Goal: Information Seeking & Learning: Check status

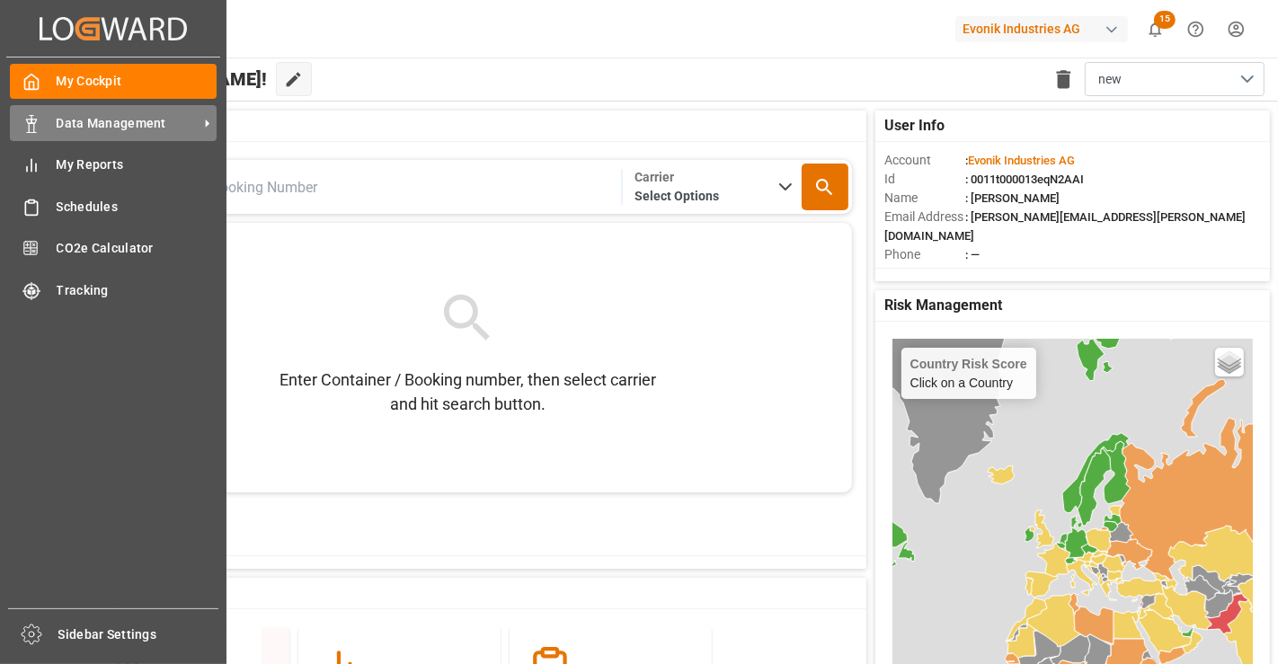
click at [36, 121] on icon at bounding box center [31, 124] width 18 height 18
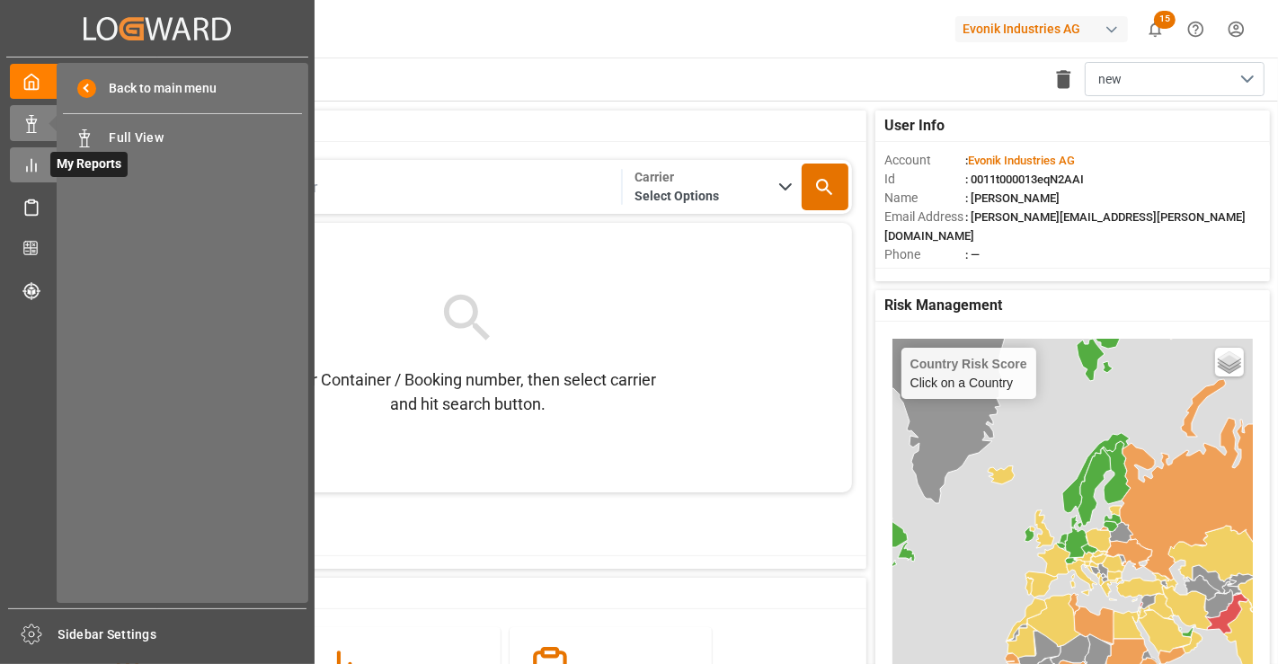
click at [36, 158] on icon at bounding box center [31, 165] width 18 height 18
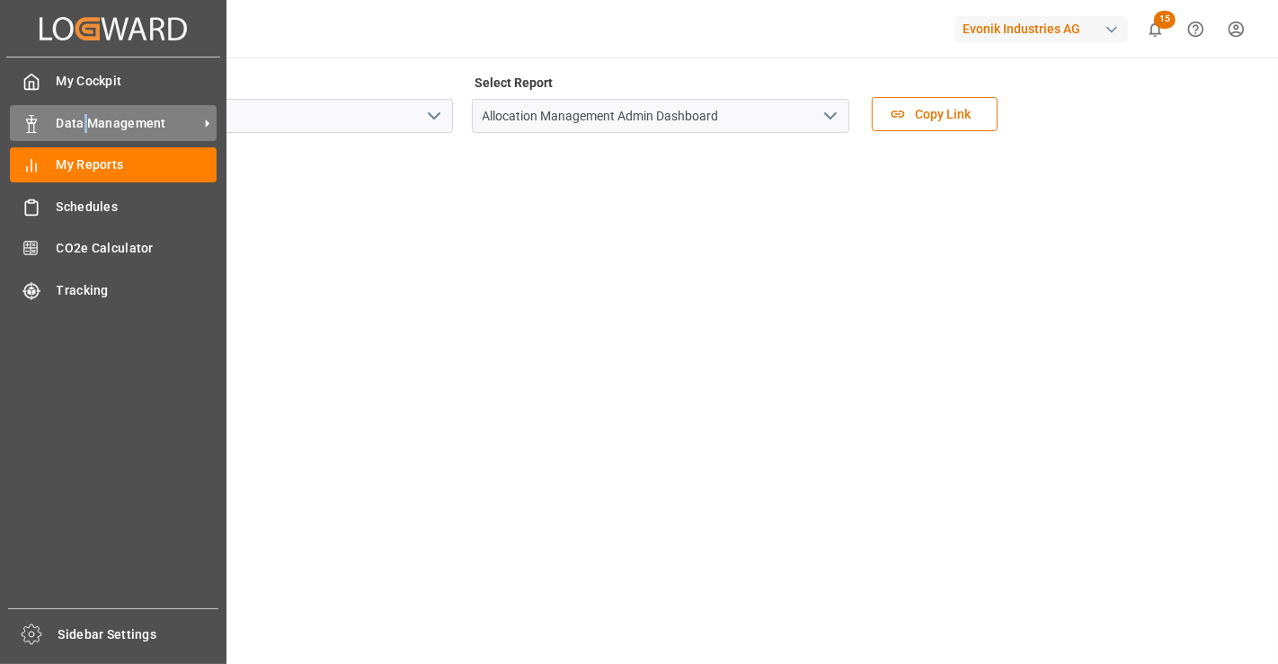
click at [87, 126] on span "Data Management" at bounding box center [128, 123] width 142 height 19
click at [106, 120] on span "Data Management" at bounding box center [128, 123] width 142 height 19
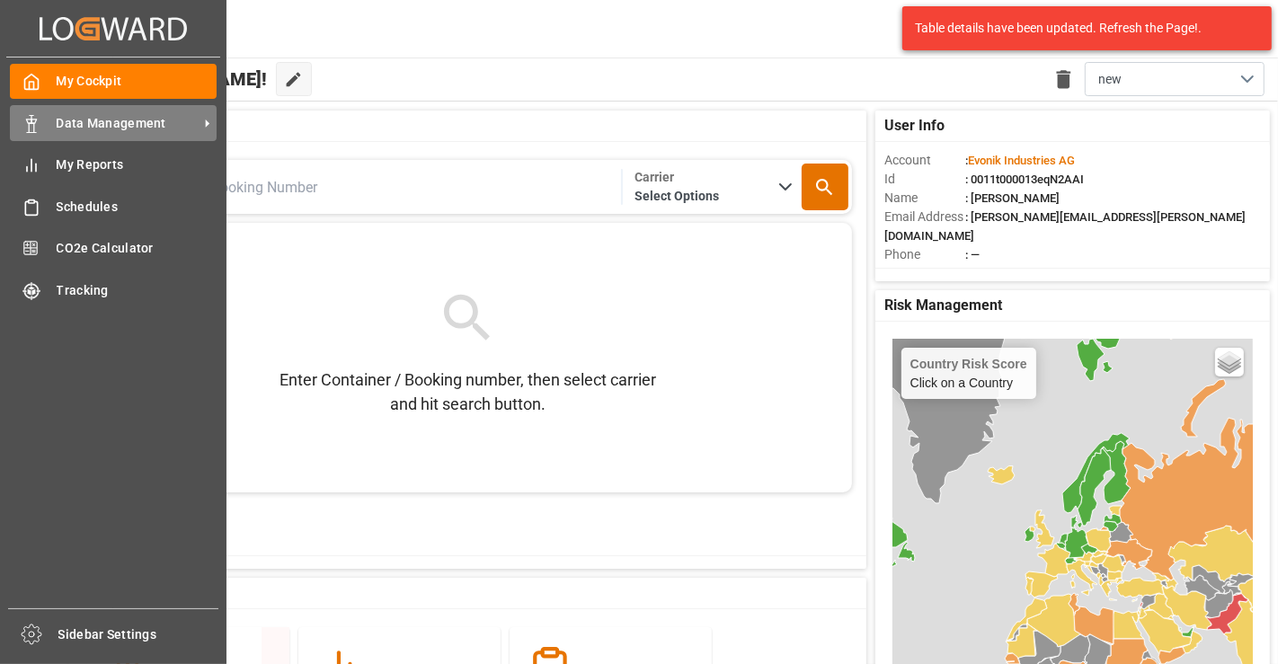
click at [98, 119] on span "Data Management" at bounding box center [128, 123] width 142 height 19
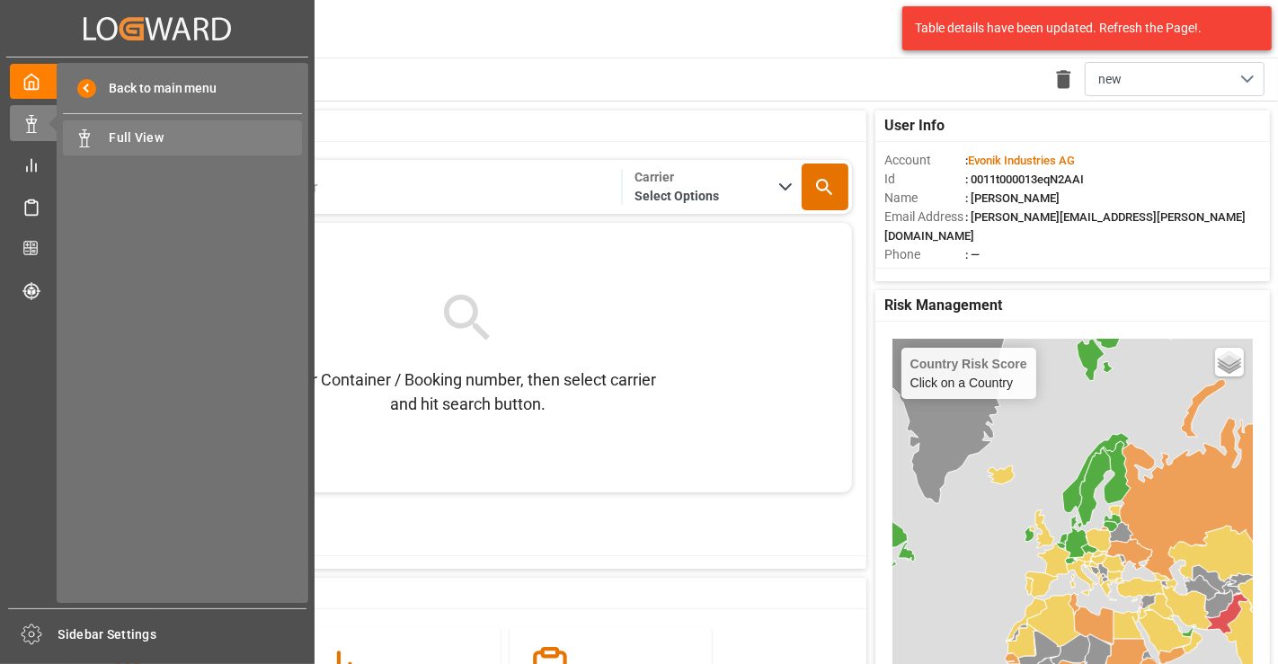
click at [179, 137] on span "Full View" at bounding box center [206, 138] width 193 height 19
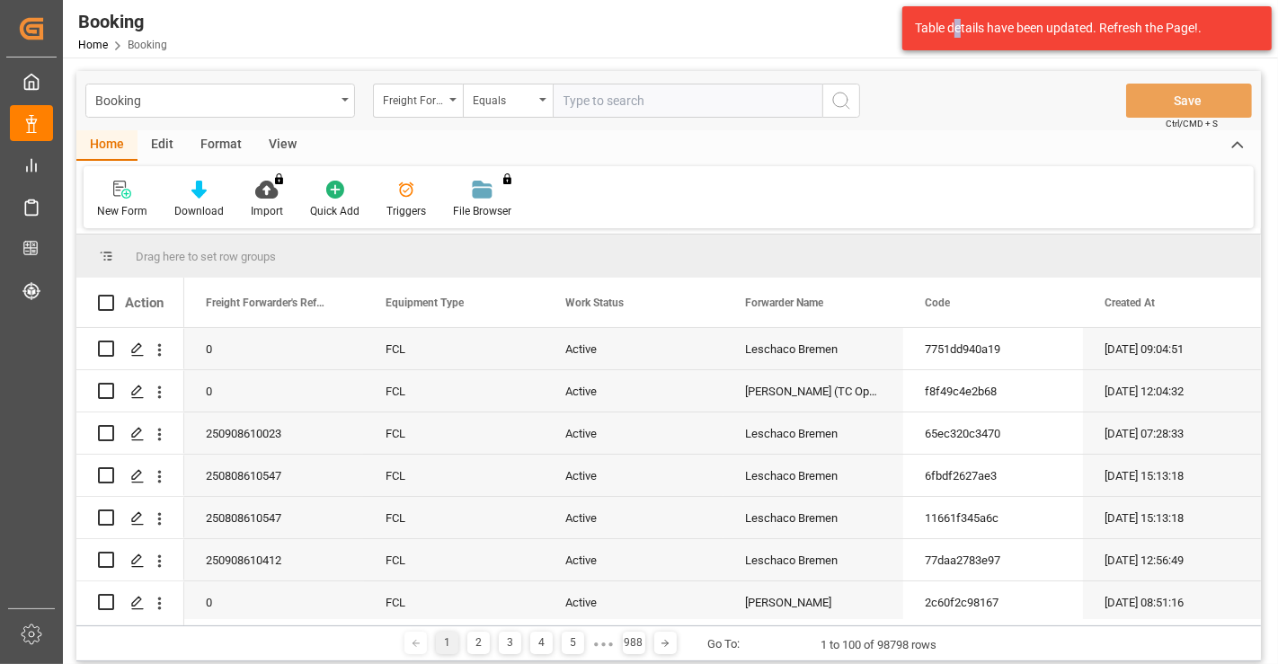
click at [957, 33] on div "Table details have been updated. Refresh the Page!." at bounding box center [1080, 28] width 331 height 19
click at [932, 139] on div "Home Edit Format View" at bounding box center [668, 145] width 1185 height 31
click at [421, 99] on div "Freight Forwarder's Reference No." at bounding box center [413, 98] width 61 height 21
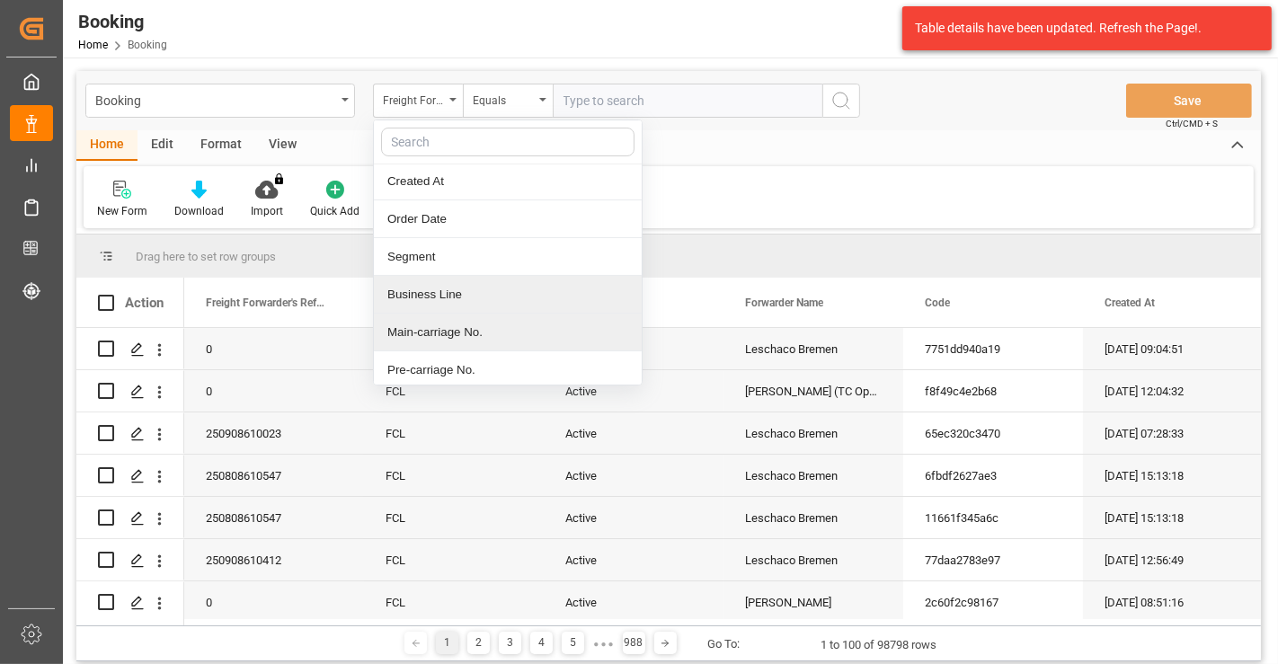
scroll to position [299, 0]
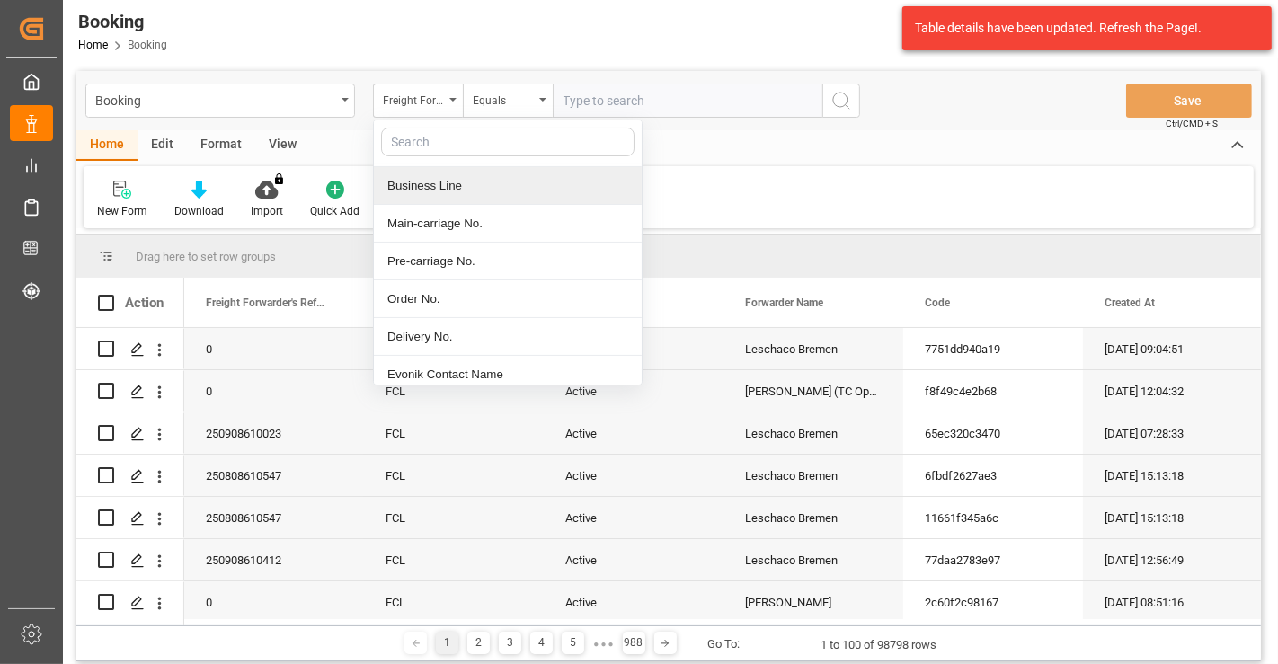
click at [486, 180] on div "Business Line" at bounding box center [508, 186] width 268 height 38
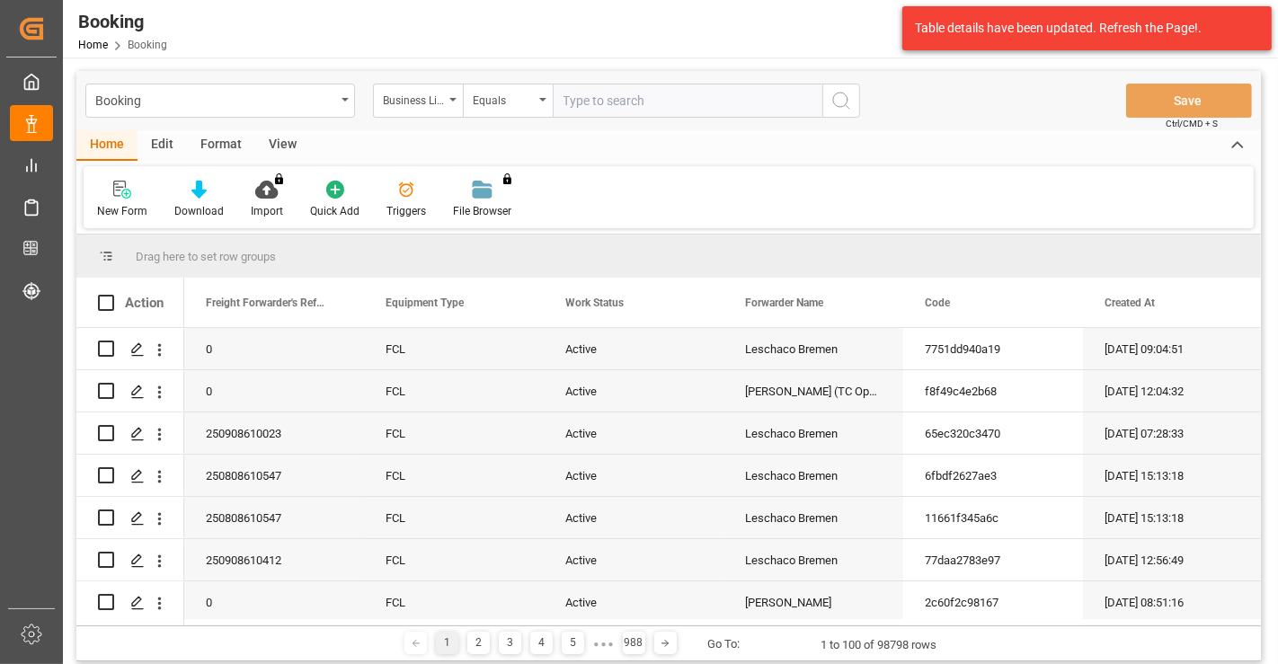
click at [648, 106] on input "text" at bounding box center [688, 101] width 270 height 34
drag, startPoint x: 681, startPoint y: 105, endPoint x: 580, endPoint y: 103, distance: 101.6
click at [589, 103] on input "sm-ka" at bounding box center [688, 101] width 270 height 34
type input "sm-ka"
click at [509, 100] on div "Equals" at bounding box center [503, 98] width 61 height 21
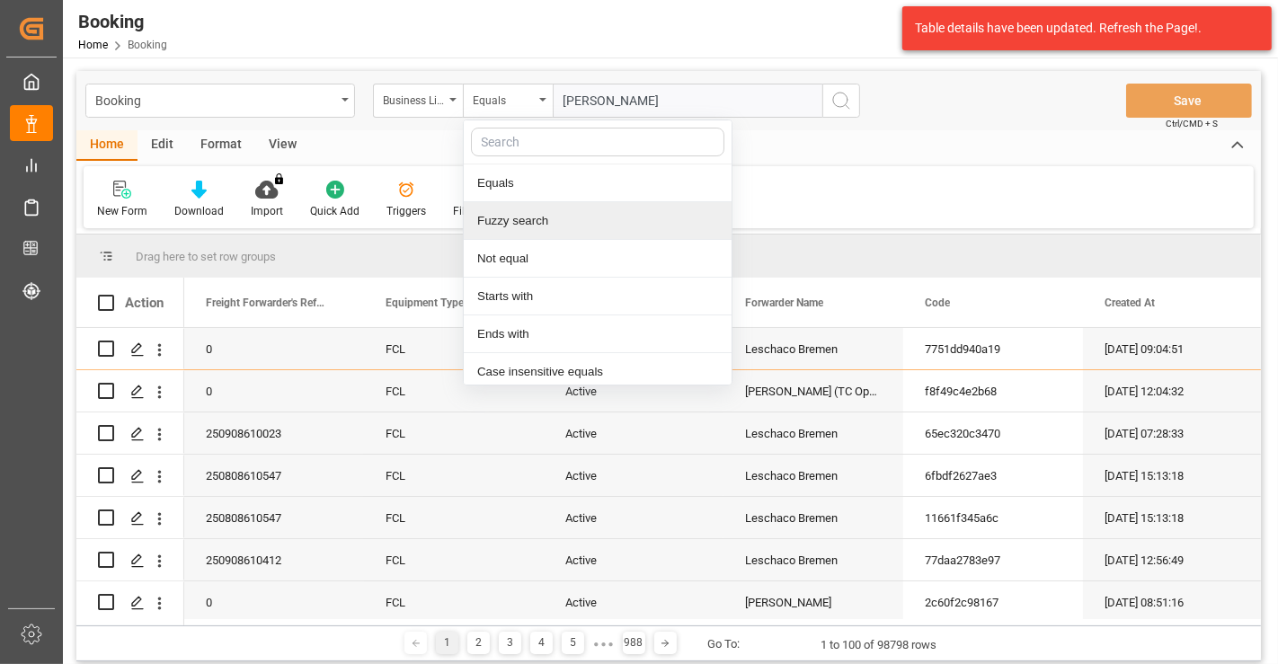
click at [534, 233] on div "Fuzzy search" at bounding box center [598, 221] width 268 height 38
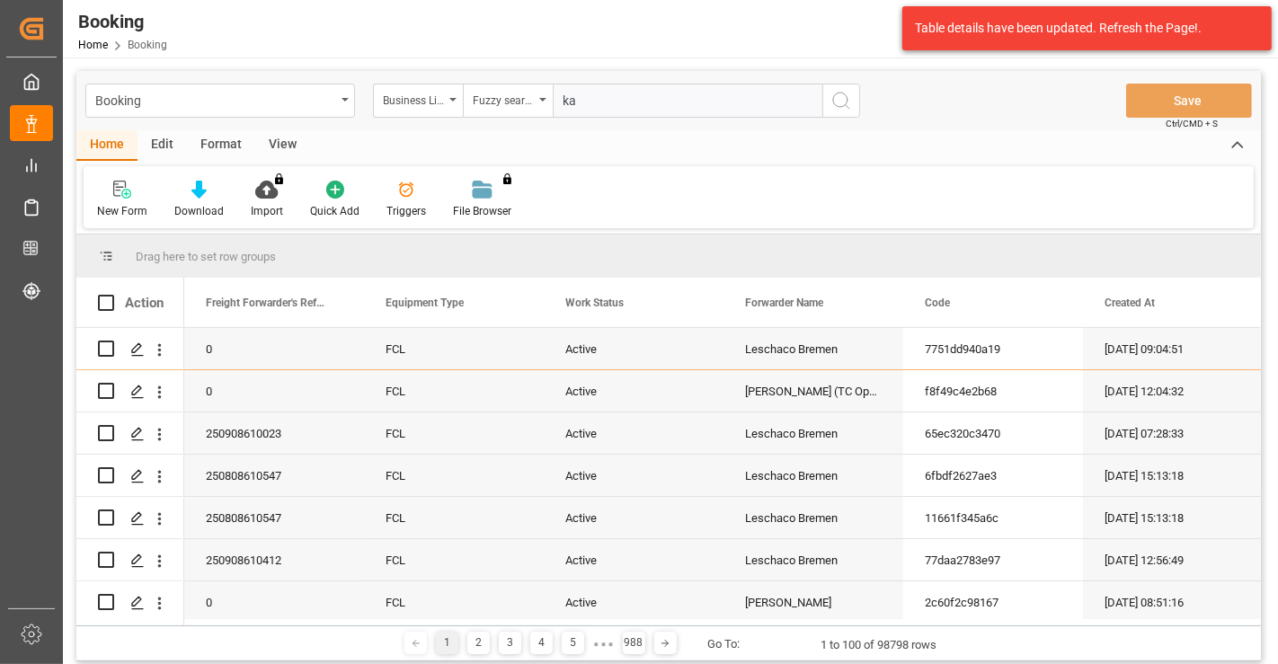
type input "ka"
click at [837, 107] on icon "search button" at bounding box center [842, 101] width 22 height 22
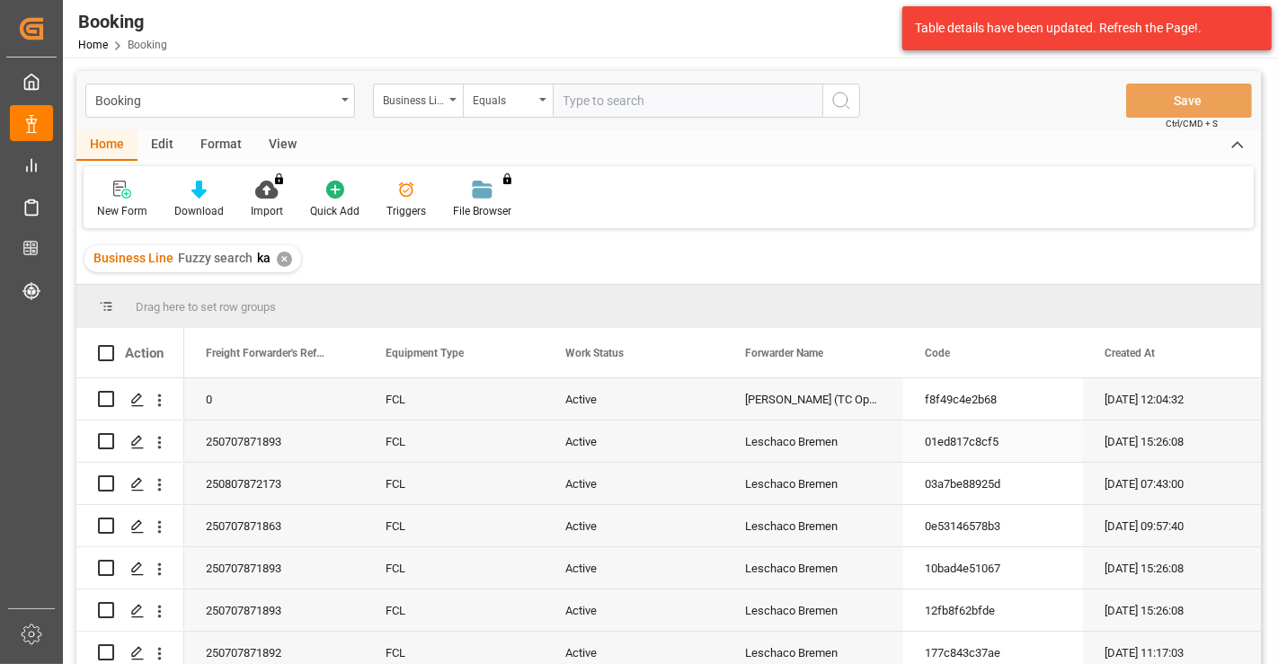
click at [823, 442] on div "Leschaco Bremen" at bounding box center [814, 441] width 180 height 41
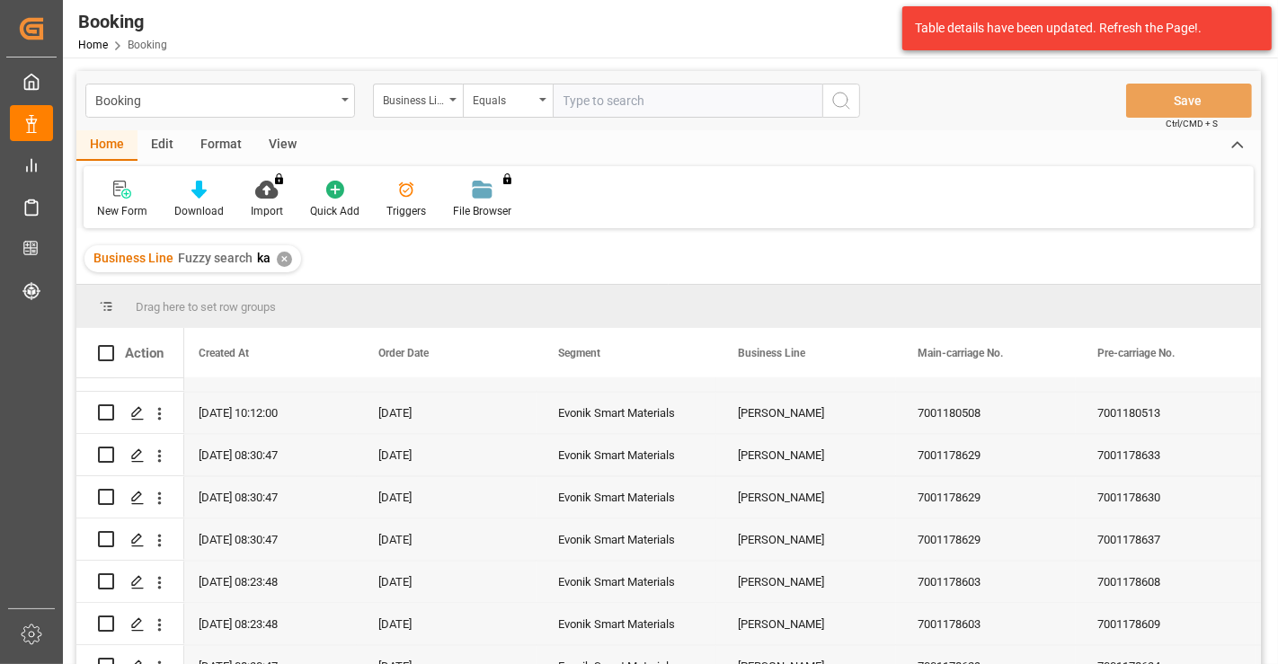
scroll to position [2441, 0]
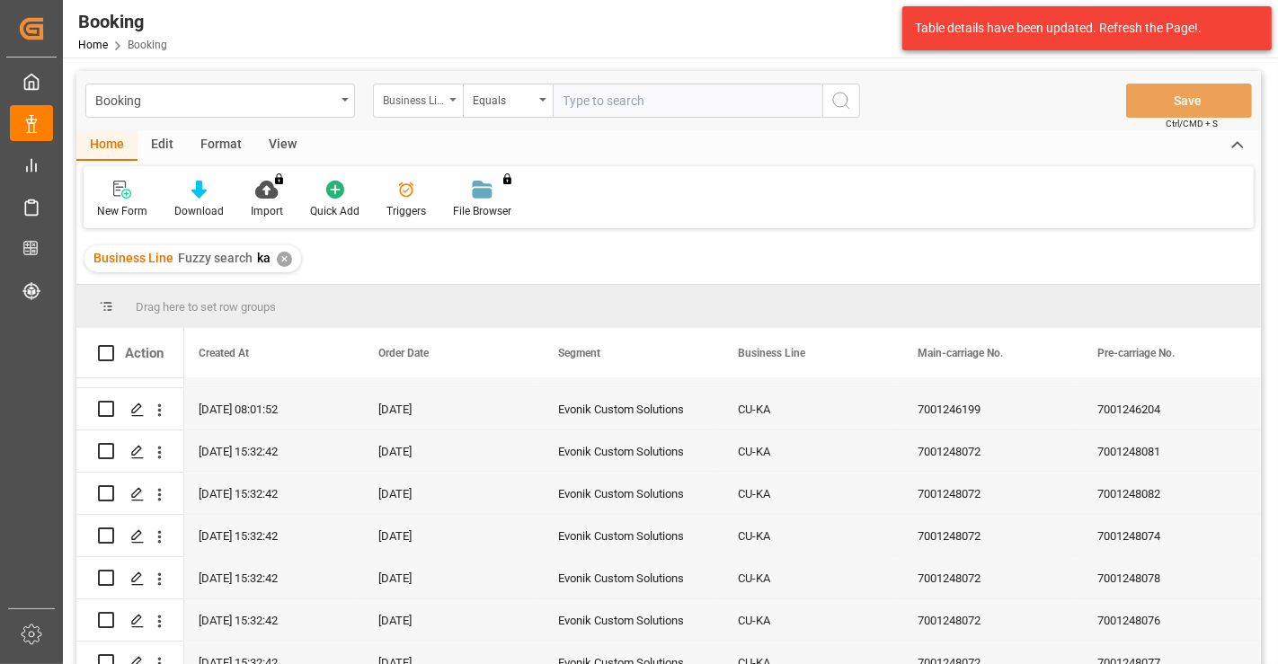
click at [414, 109] on div "Business Line" at bounding box center [418, 101] width 90 height 34
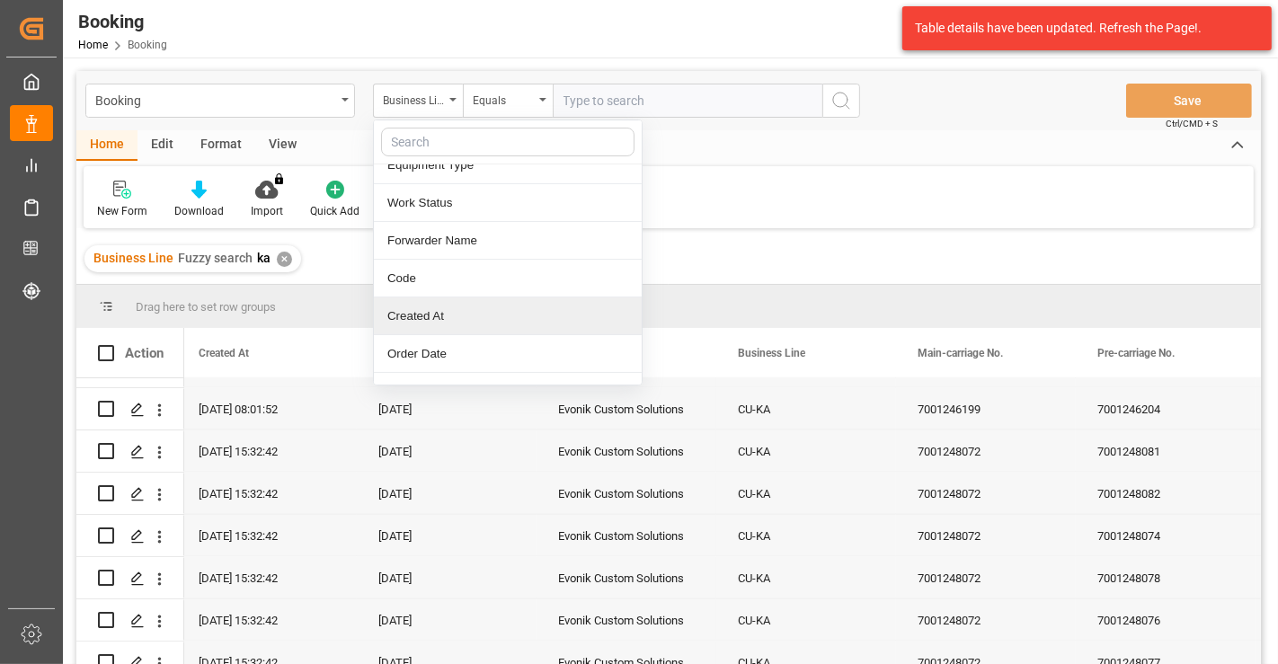
scroll to position [100, 0]
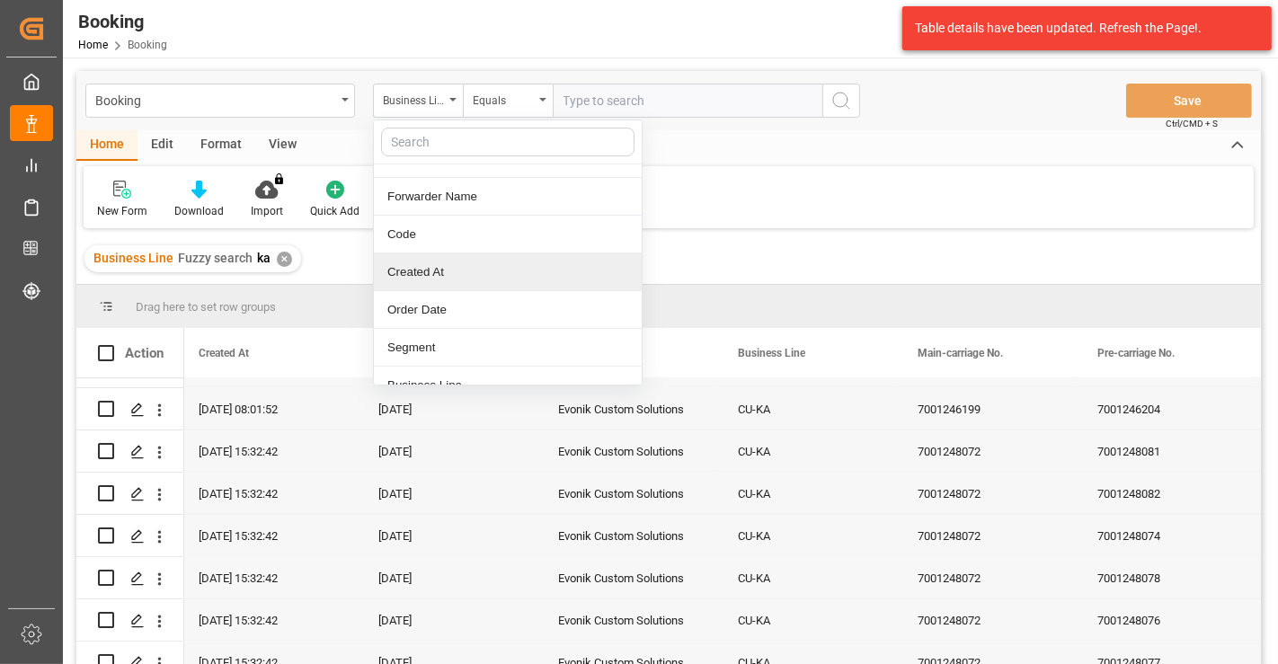
click at [442, 275] on div "Created At" at bounding box center [508, 273] width 268 height 38
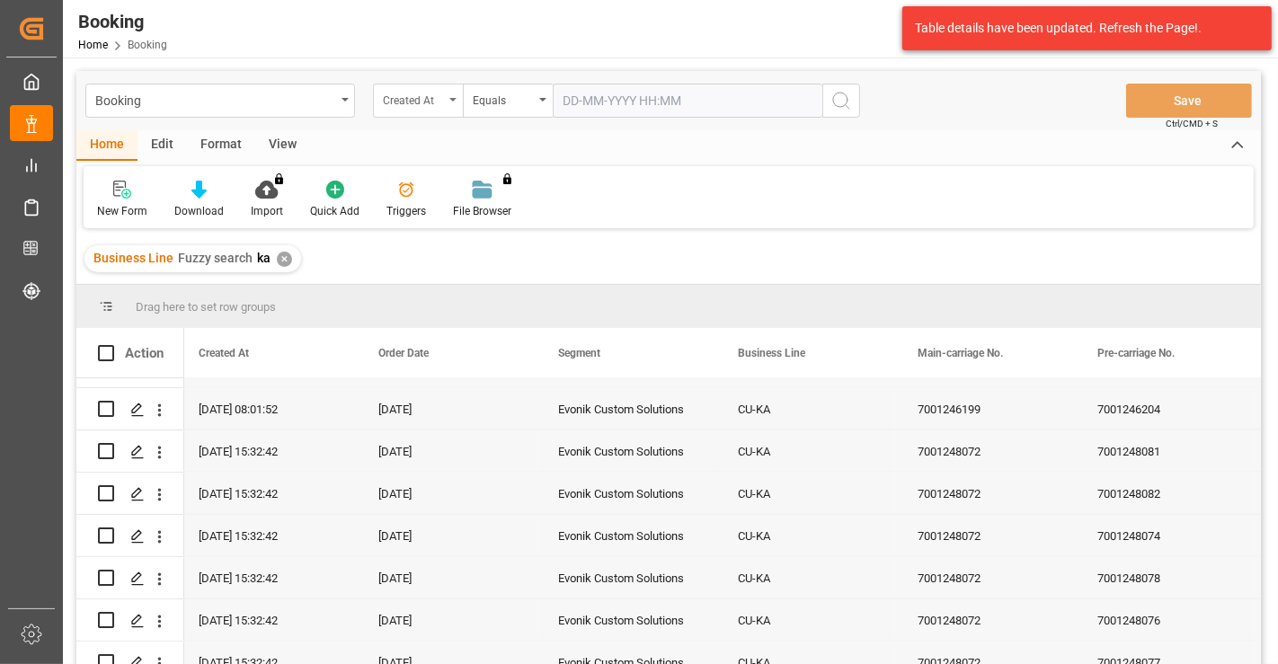
click at [421, 101] on div "Created At" at bounding box center [413, 98] width 61 height 21
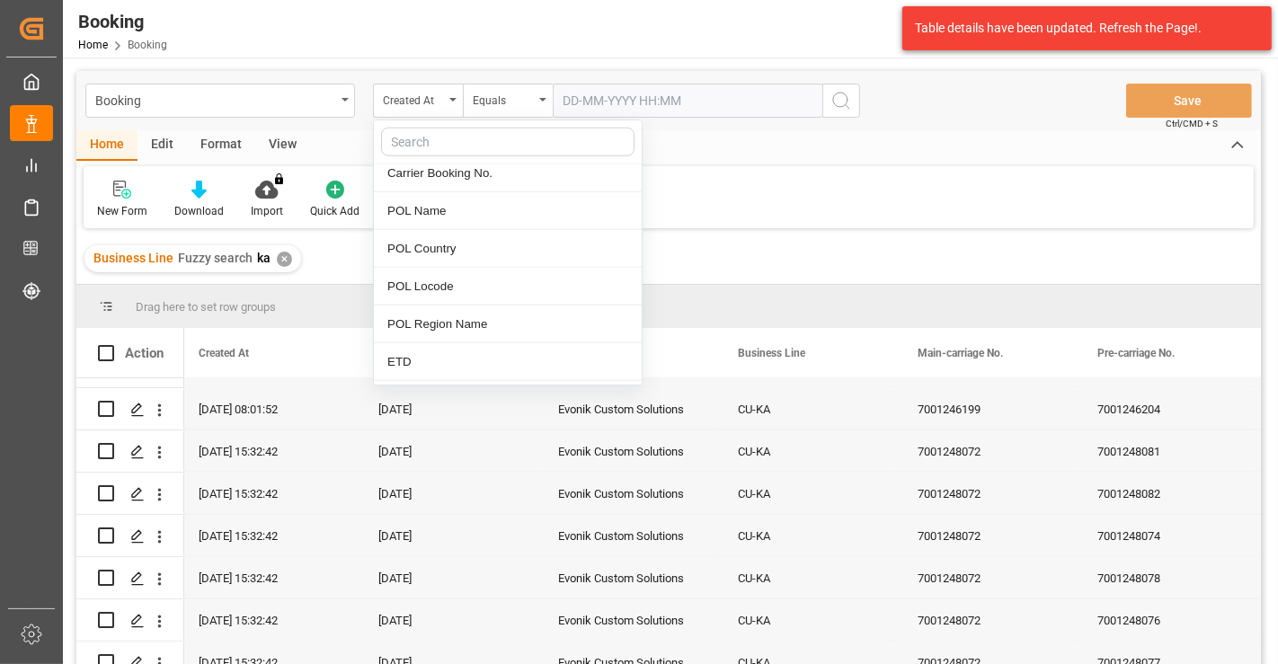
scroll to position [1598, 0]
click at [475, 342] on div "ETD" at bounding box center [508, 361] width 268 height 38
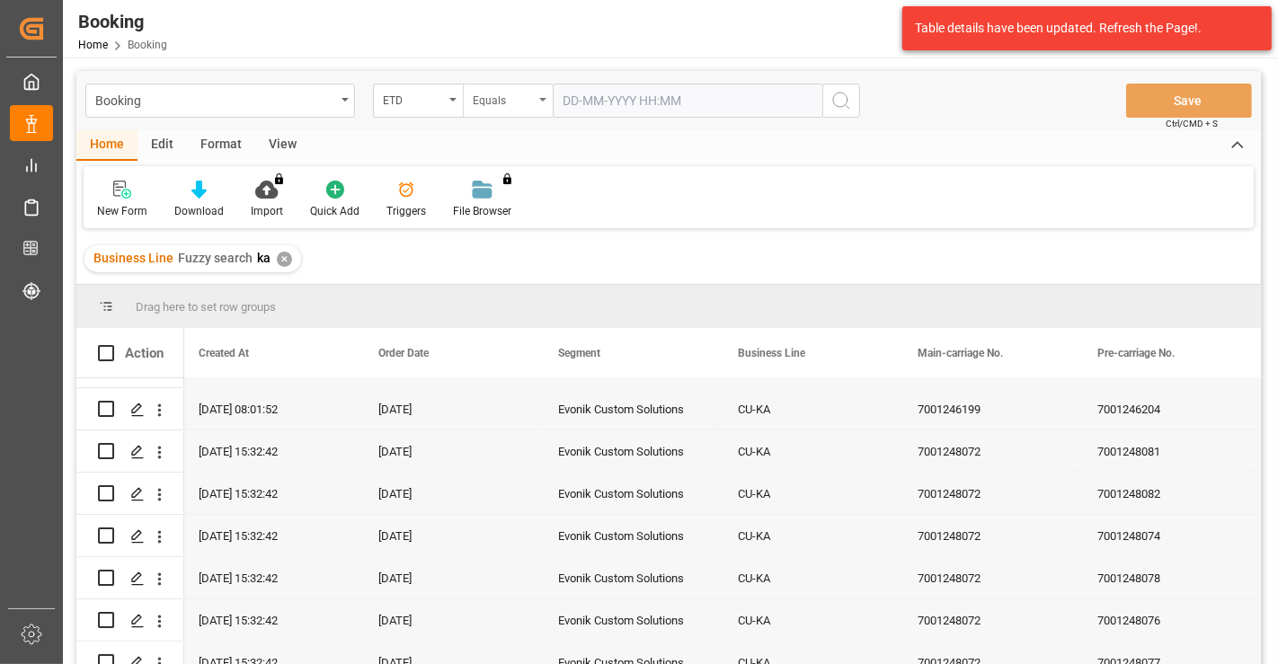
click at [511, 100] on div "Equals" at bounding box center [503, 98] width 61 height 21
drag, startPoint x: 524, startPoint y: 288, endPoint x: 557, endPoint y: 219, distance: 76.0
click at [525, 289] on div "Greater than" at bounding box center [598, 297] width 268 height 38
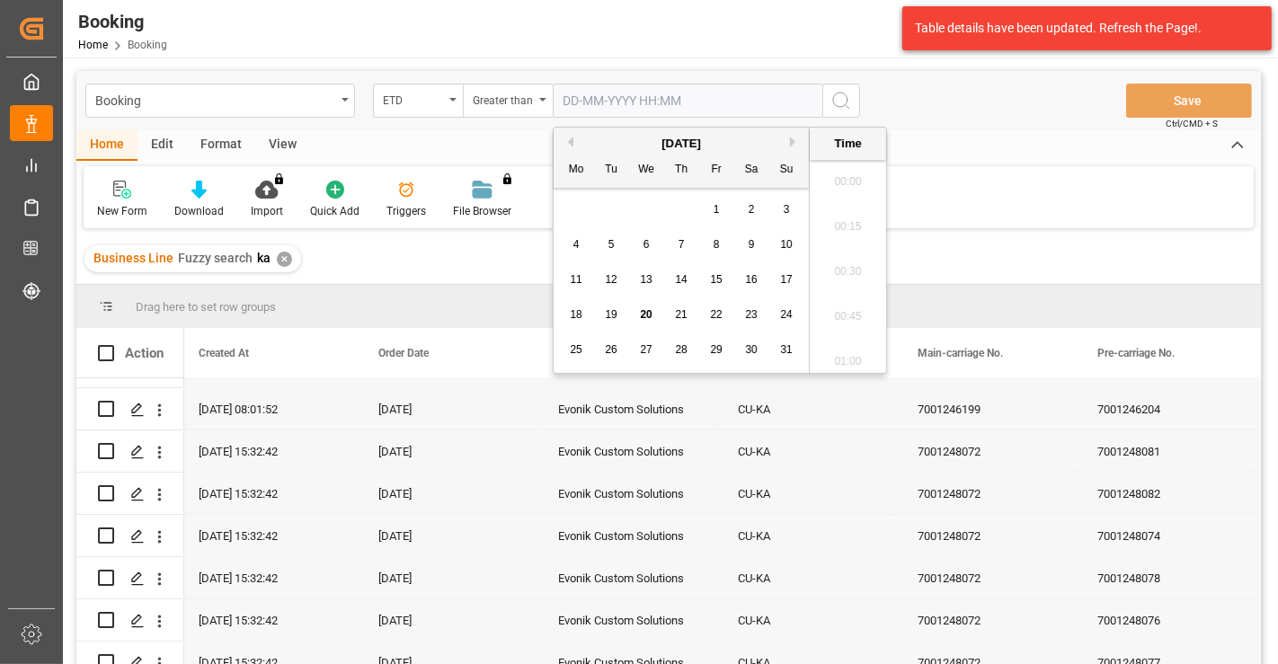
click at [602, 101] on input "text" at bounding box center [688, 101] width 270 height 34
click at [623, 88] on input "text" at bounding box center [688, 101] width 270 height 34
drag, startPoint x: 593, startPoint y: 101, endPoint x: 639, endPoint y: 170, distance: 83.0
click at [593, 101] on input "01-01-2024" at bounding box center [688, 101] width 270 height 34
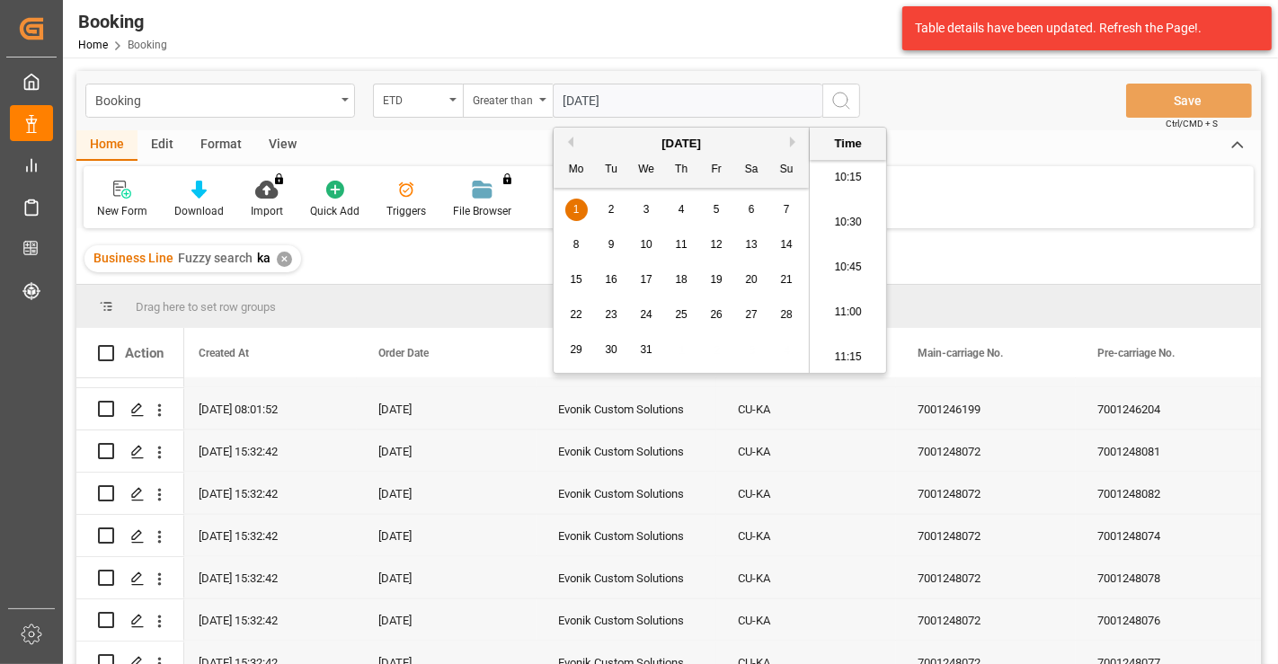
click at [991, 127] on div "Booking ETD Greater than 01-07-2024 Save Ctrl/CMD + S" at bounding box center [668, 100] width 1185 height 59
type input "01-07-2024 00:00"
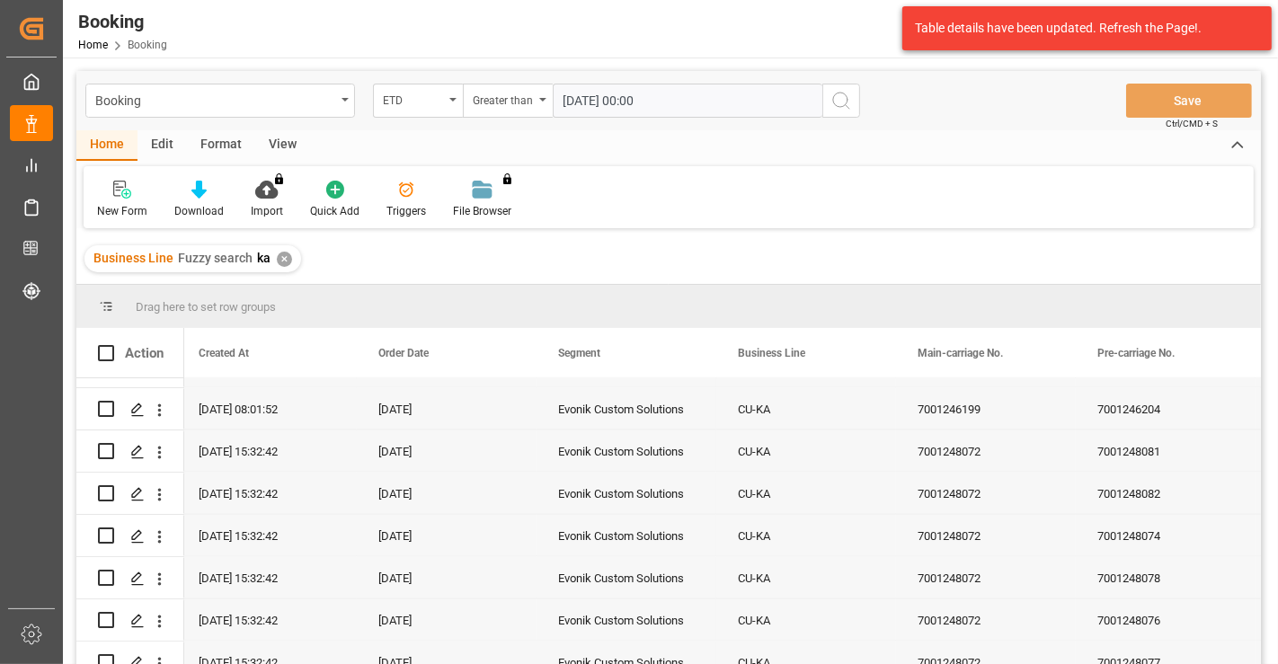
click at [841, 99] on icon "search button" at bounding box center [842, 101] width 22 height 22
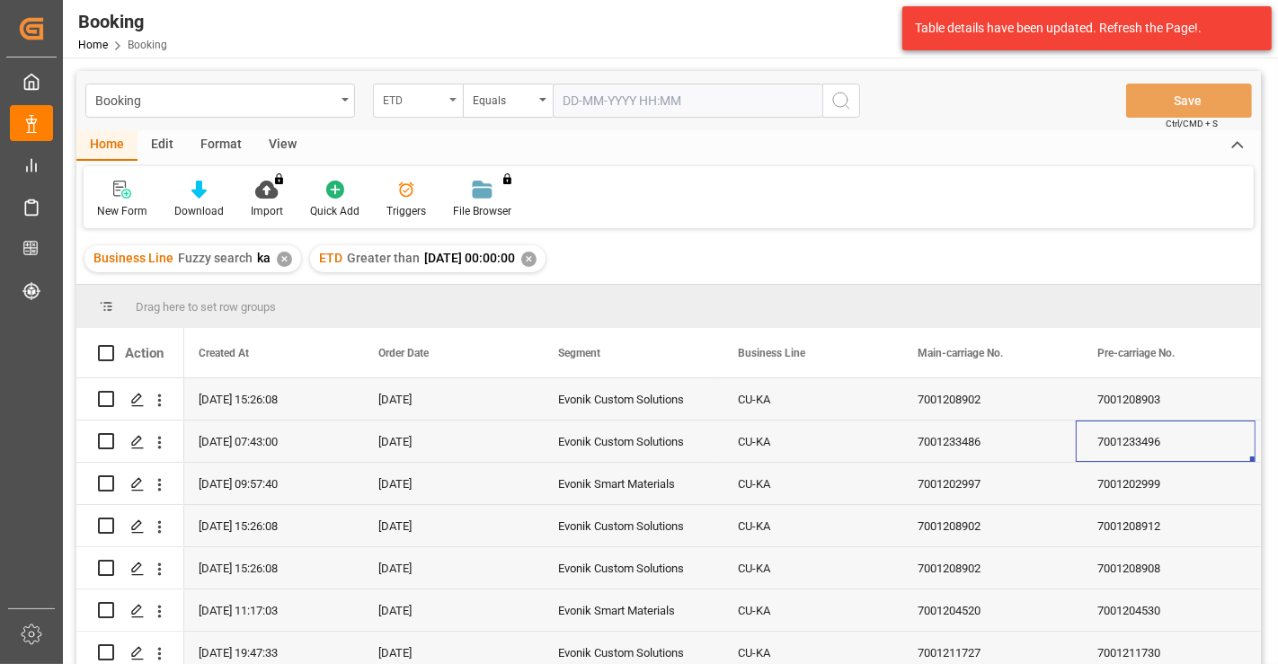
click at [446, 109] on div "ETD" at bounding box center [418, 101] width 90 height 34
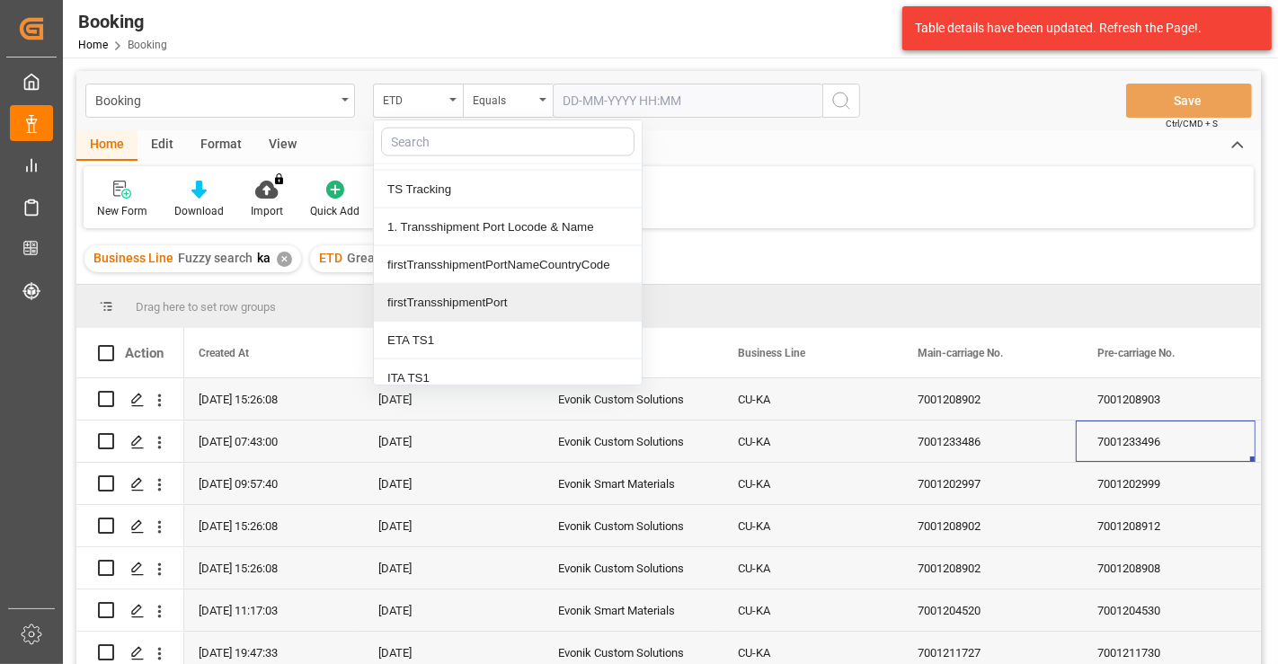
scroll to position [2197, 0]
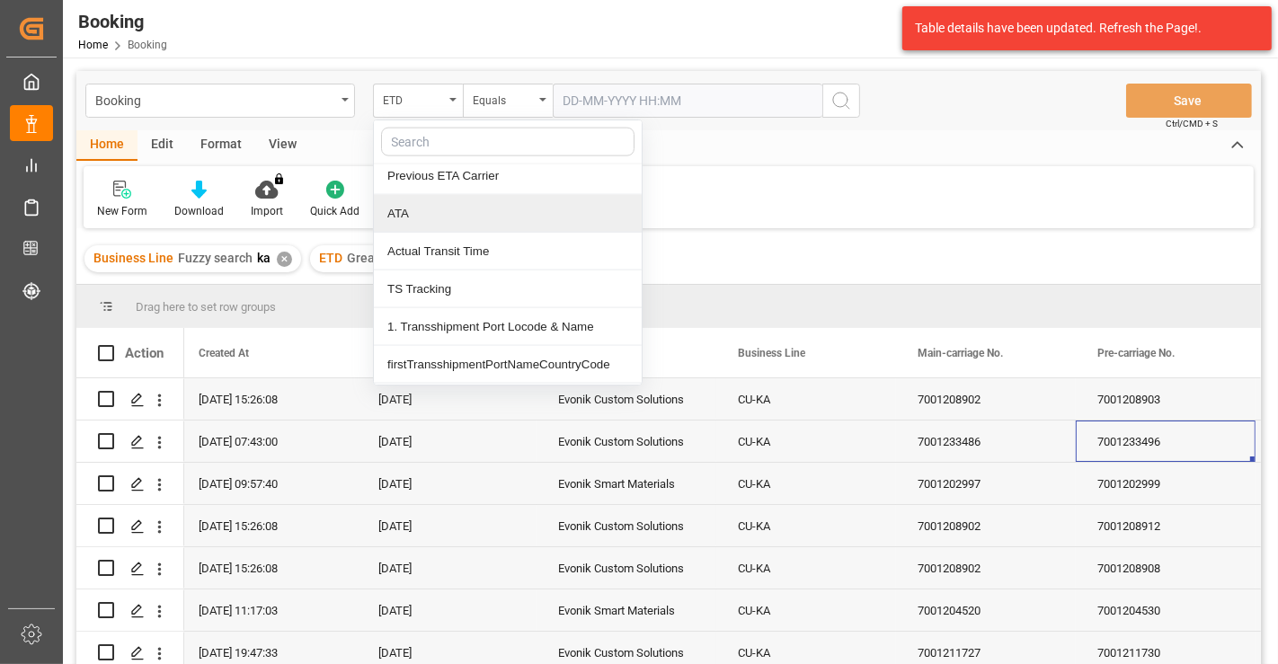
click at [427, 195] on div "ATA" at bounding box center [508, 214] width 268 height 38
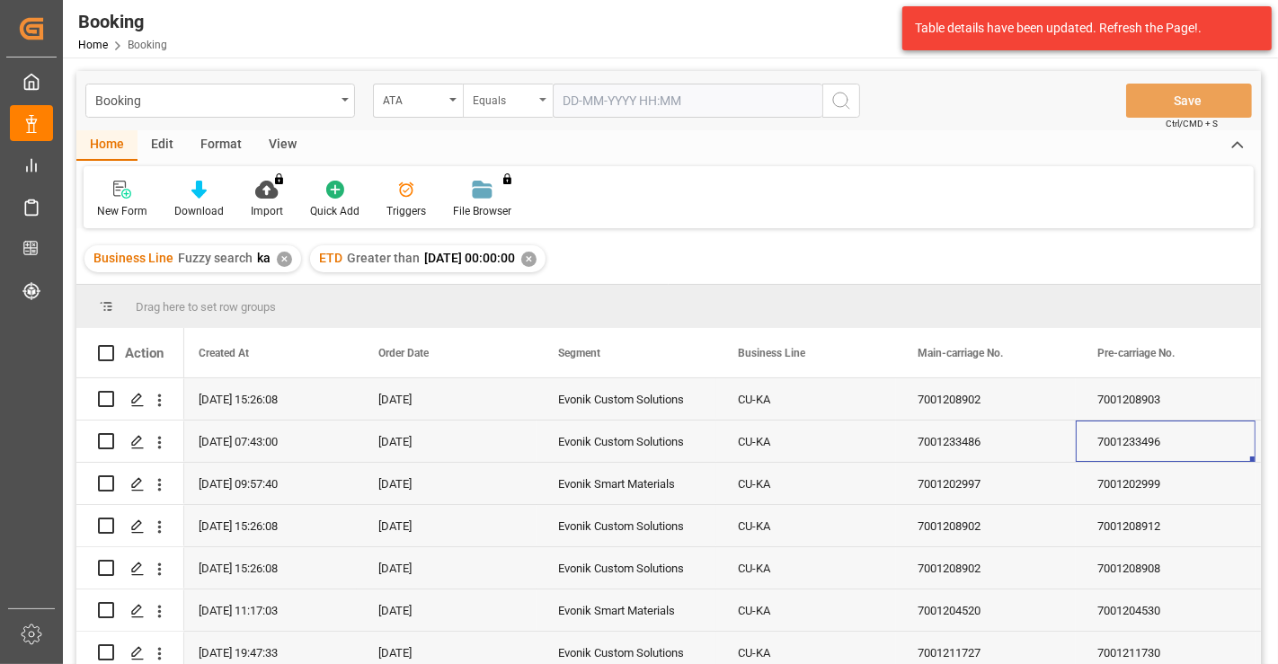
click at [500, 98] on div "Equals" at bounding box center [503, 98] width 61 height 21
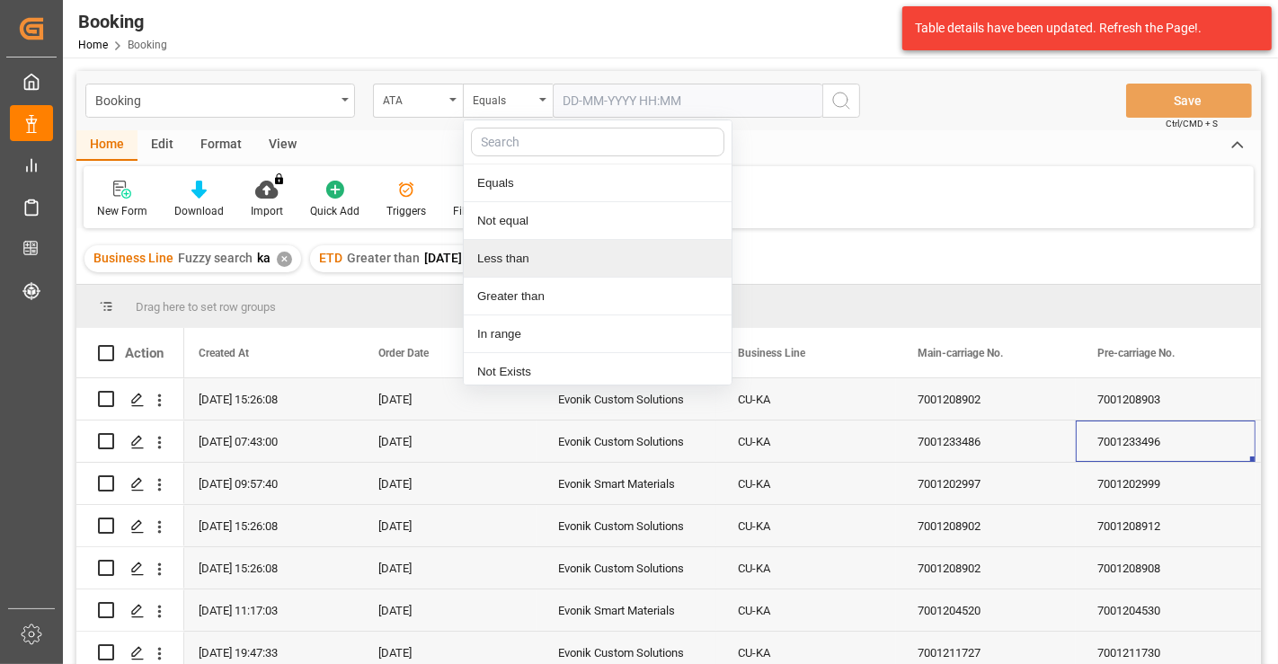
click at [532, 263] on div "Less than" at bounding box center [598, 259] width 268 height 38
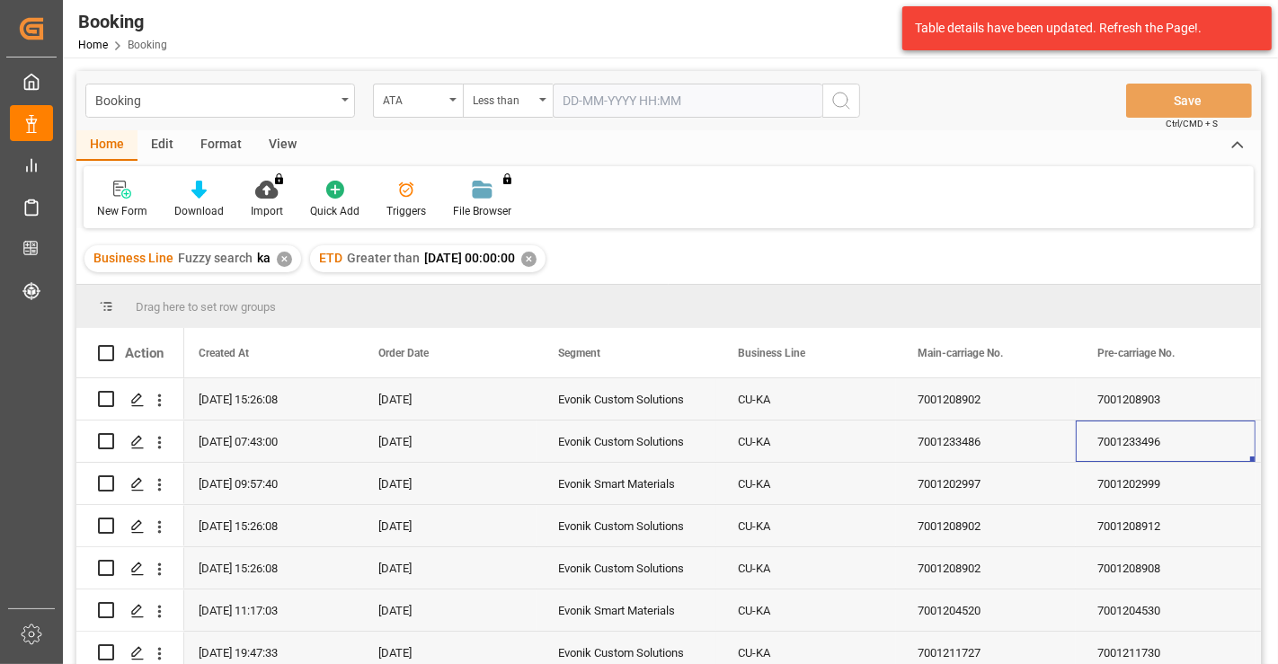
click at [658, 96] on input "text" at bounding box center [688, 101] width 270 height 34
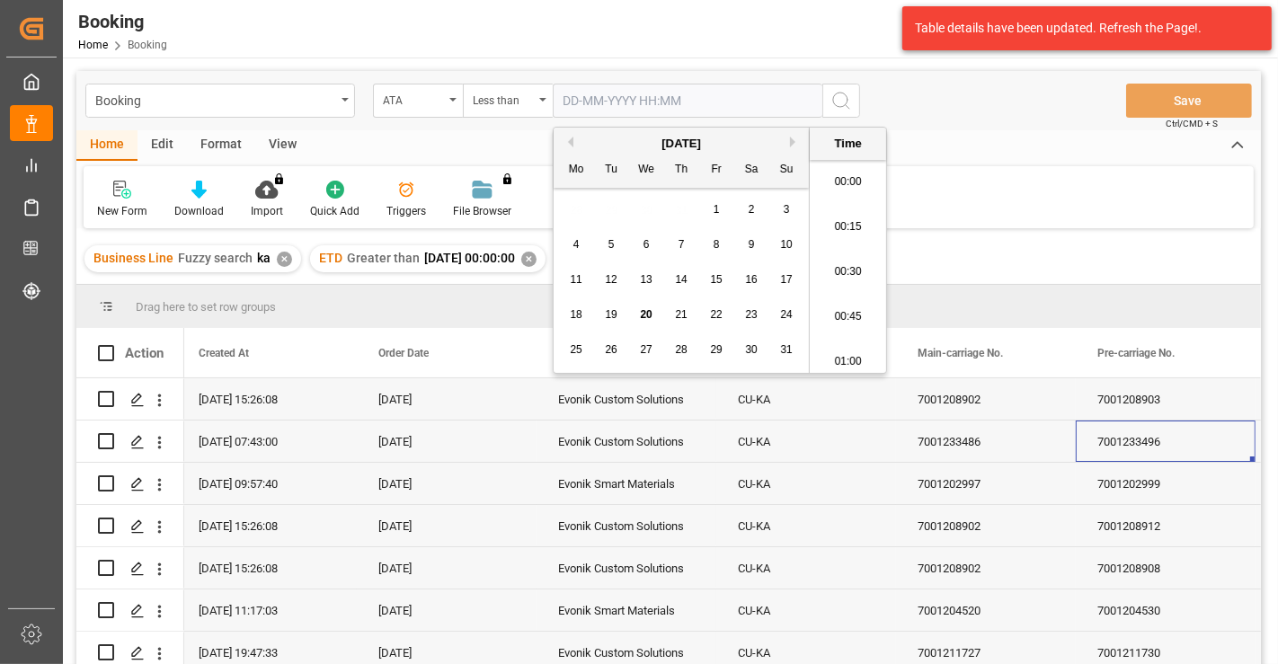
scroll to position [1847, 0]
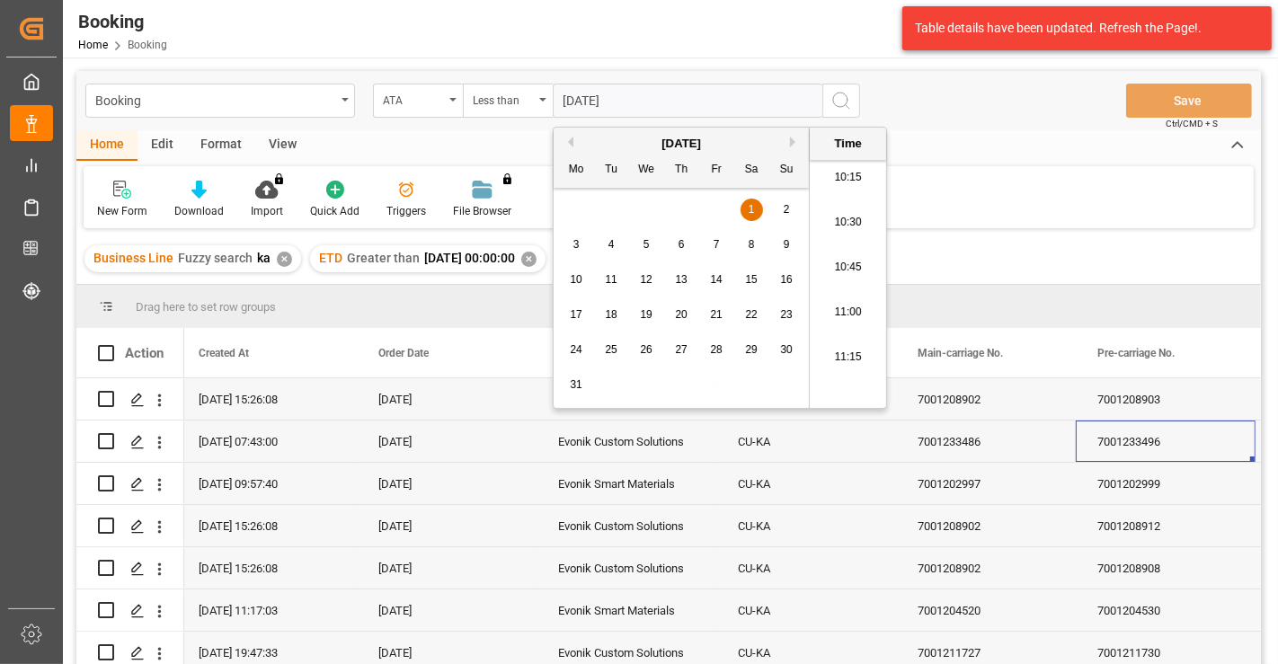
drag, startPoint x: 595, startPoint y: 97, endPoint x: 612, endPoint y: 132, distance: 39.0
click at [595, 97] on input "01-03-2025" at bounding box center [688, 101] width 270 height 34
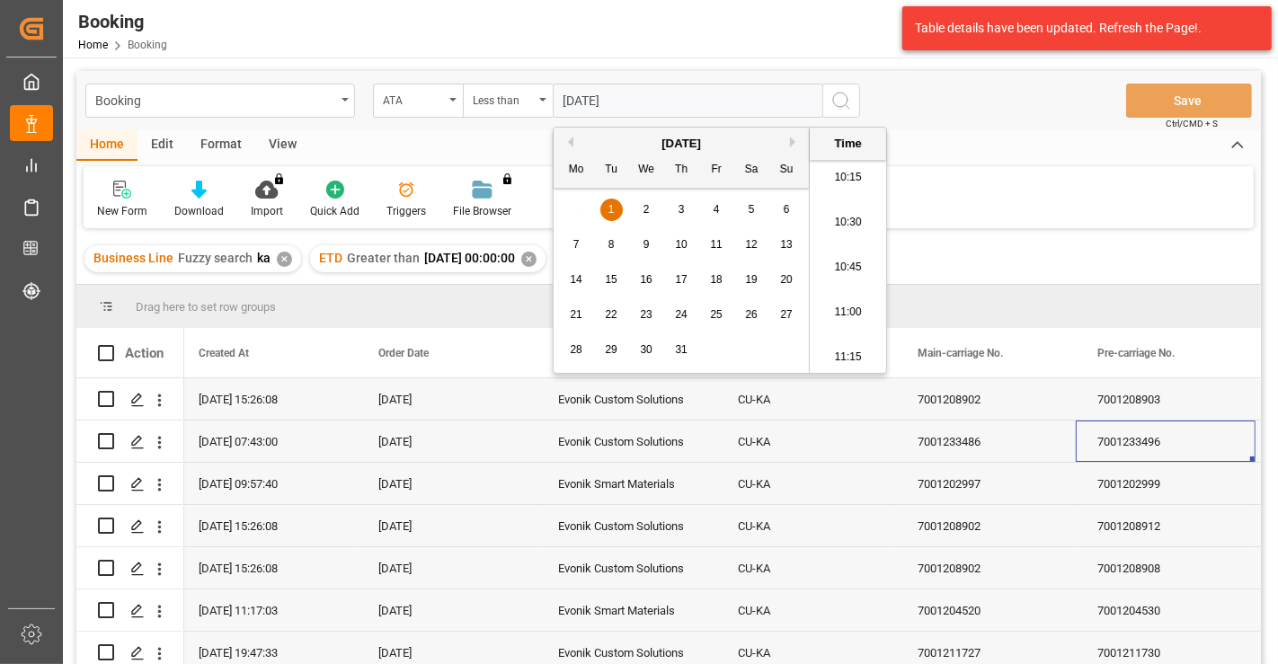
click at [886, 99] on div "Booking ATA Less than 01-07-2025 Save Ctrl/CMD + S" at bounding box center [668, 100] width 1185 height 59
type input "01-07-2025 00:00"
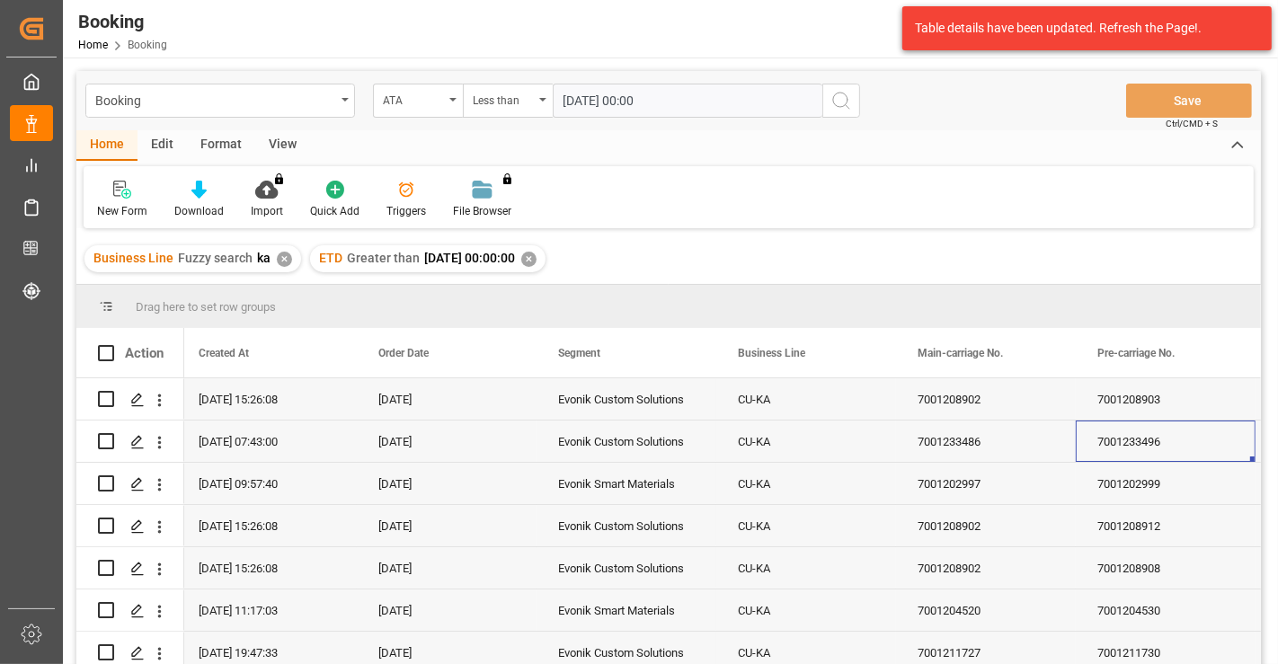
click at [850, 99] on icon "search button" at bounding box center [842, 101] width 22 height 22
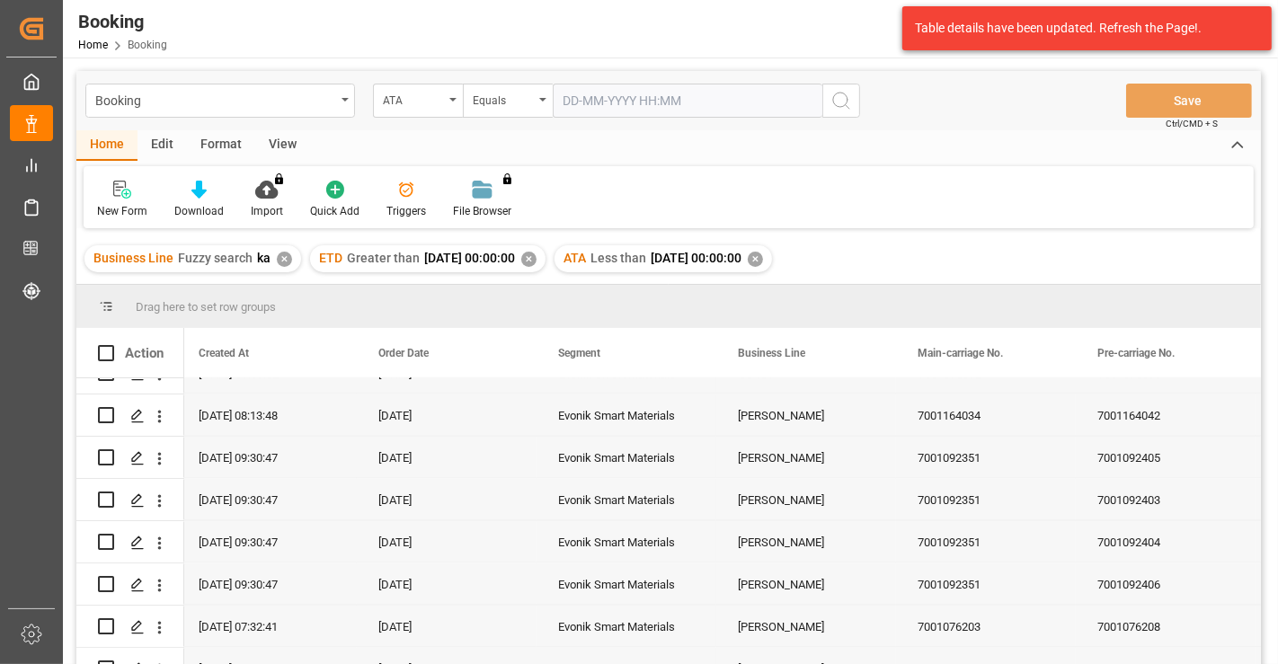
scroll to position [2297, 0]
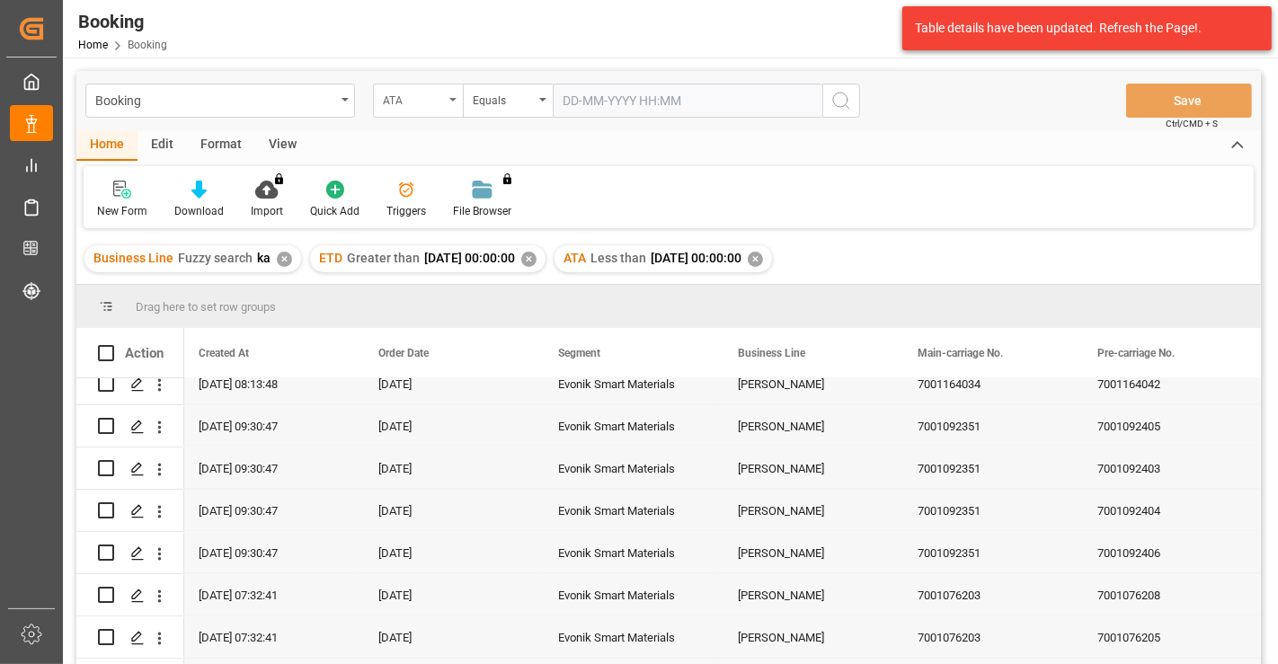
click at [422, 96] on div "ATA" at bounding box center [413, 98] width 61 height 21
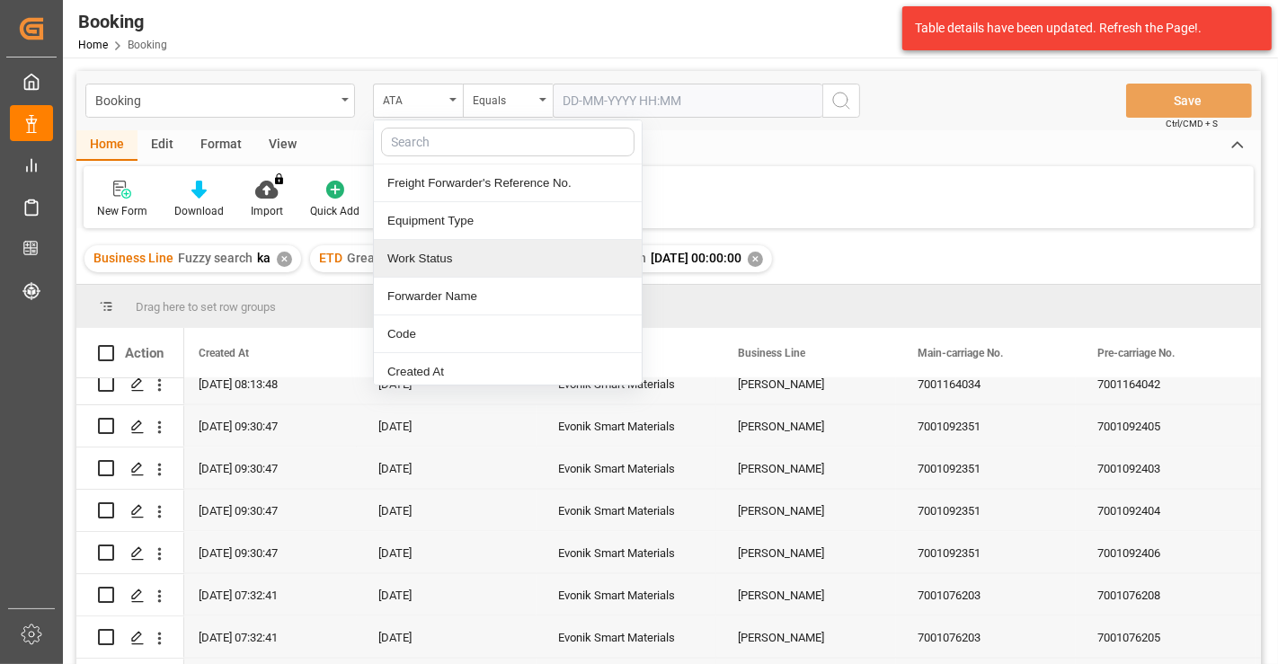
drag, startPoint x: 447, startPoint y: 261, endPoint x: 568, endPoint y: 175, distance: 148.4
click at [447, 261] on div "Work Status" at bounding box center [508, 259] width 268 height 38
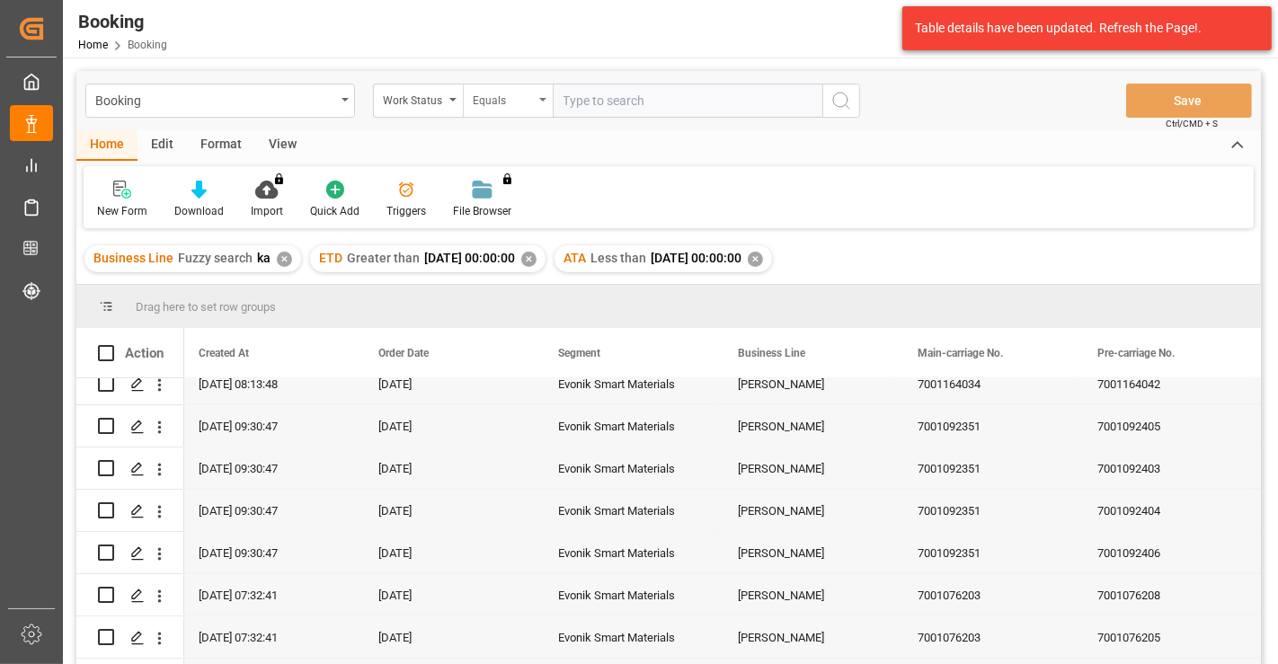
click at [494, 101] on div "Equals" at bounding box center [503, 98] width 61 height 21
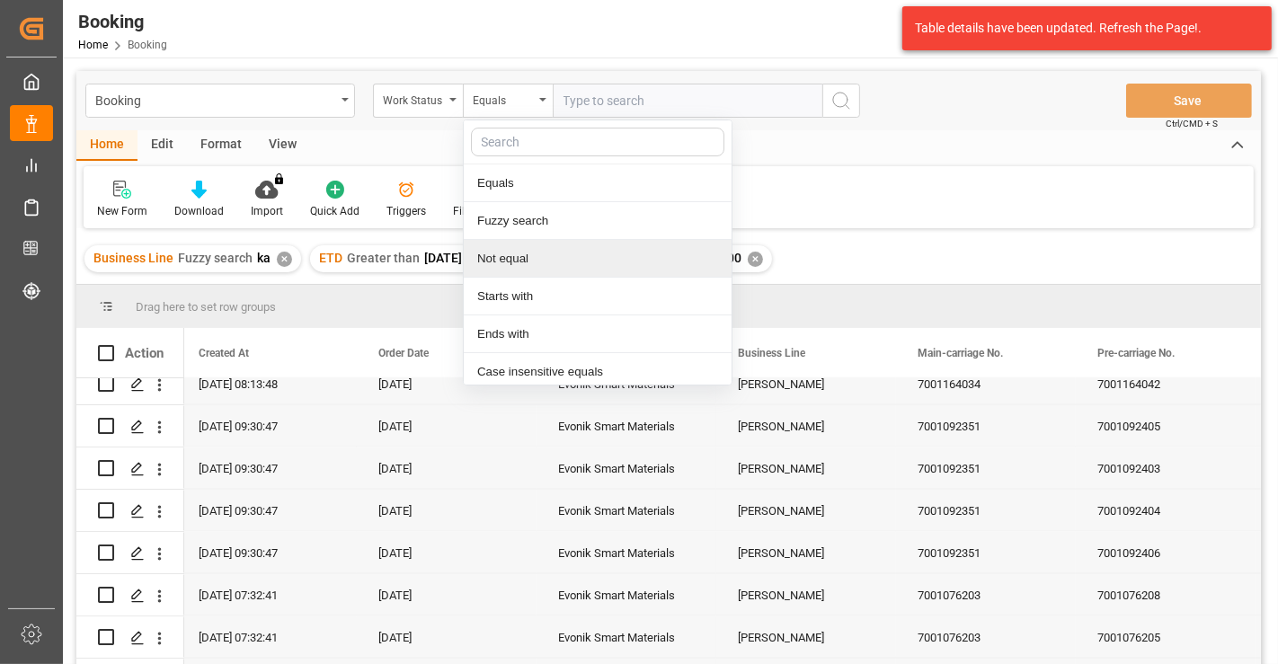
click at [529, 261] on div "Not equal" at bounding box center [598, 259] width 268 height 38
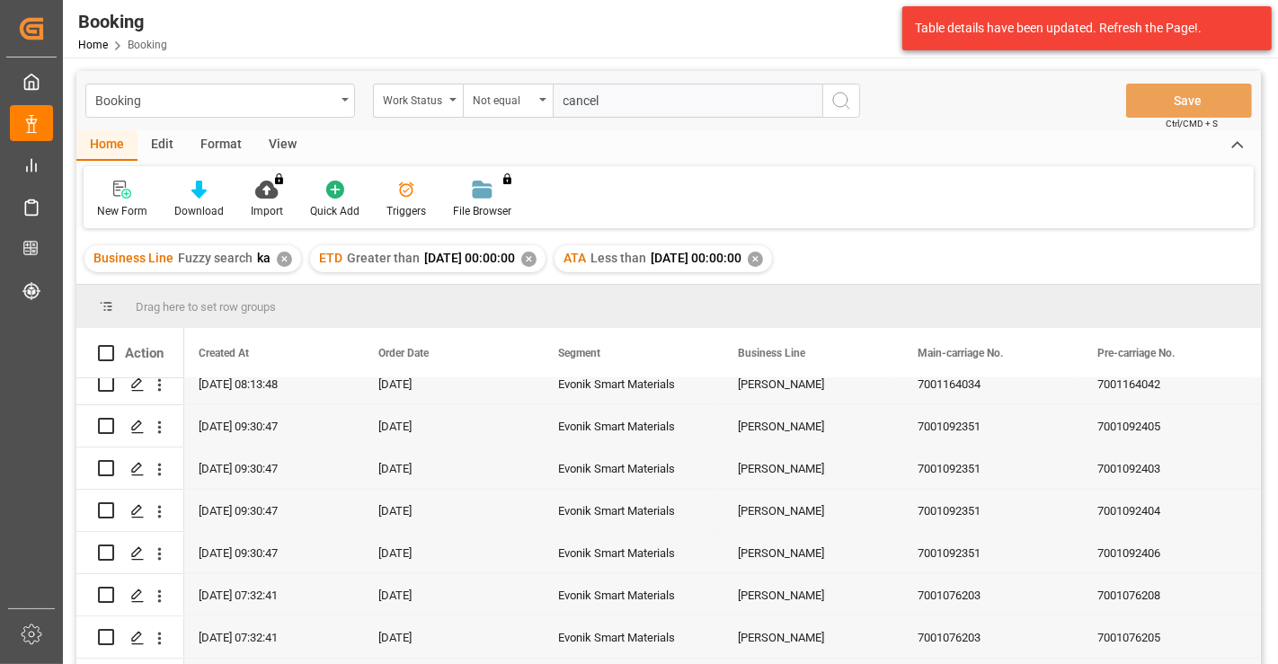
type input "cancel"
click at [832, 104] on icon "search button" at bounding box center [842, 101] width 22 height 22
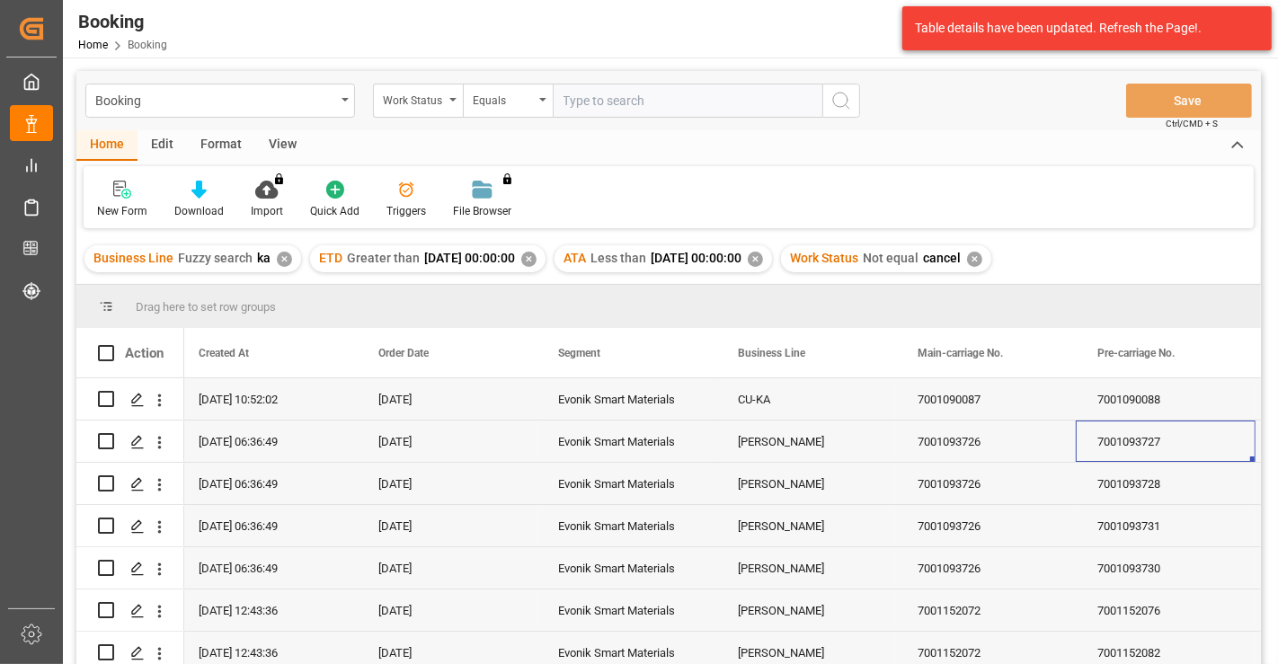
click at [203, 196] on icon at bounding box center [198, 190] width 15 height 18
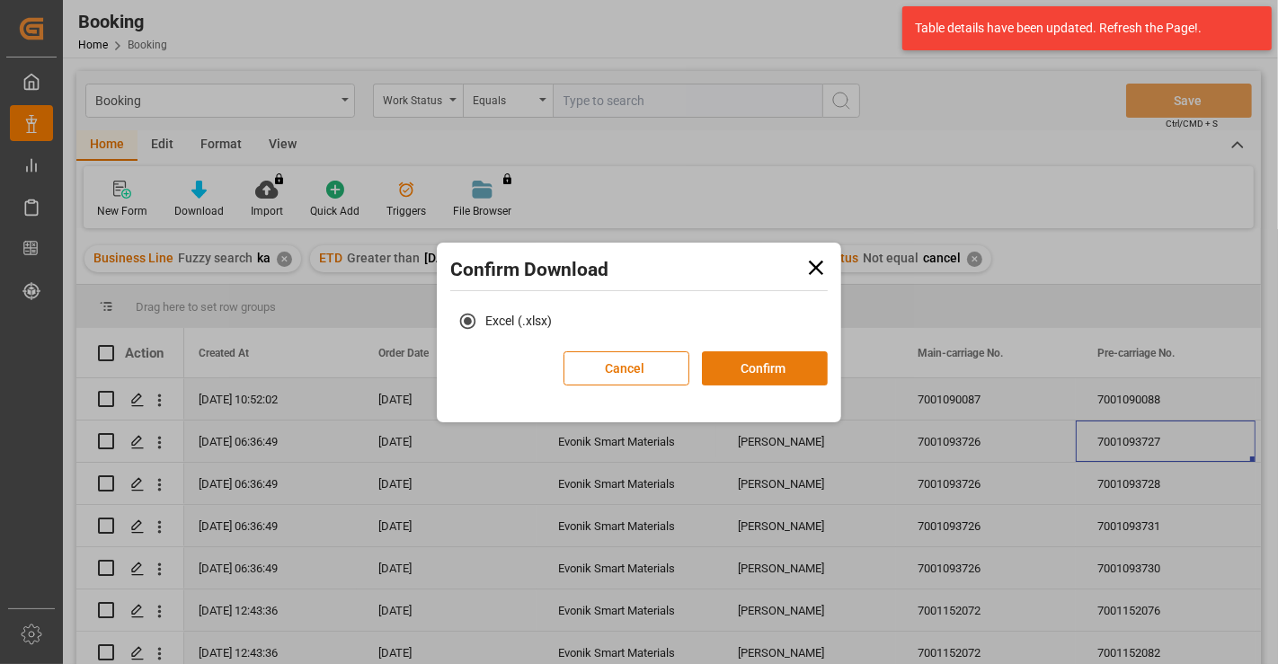
click at [782, 362] on button "Confirm" at bounding box center [765, 369] width 126 height 34
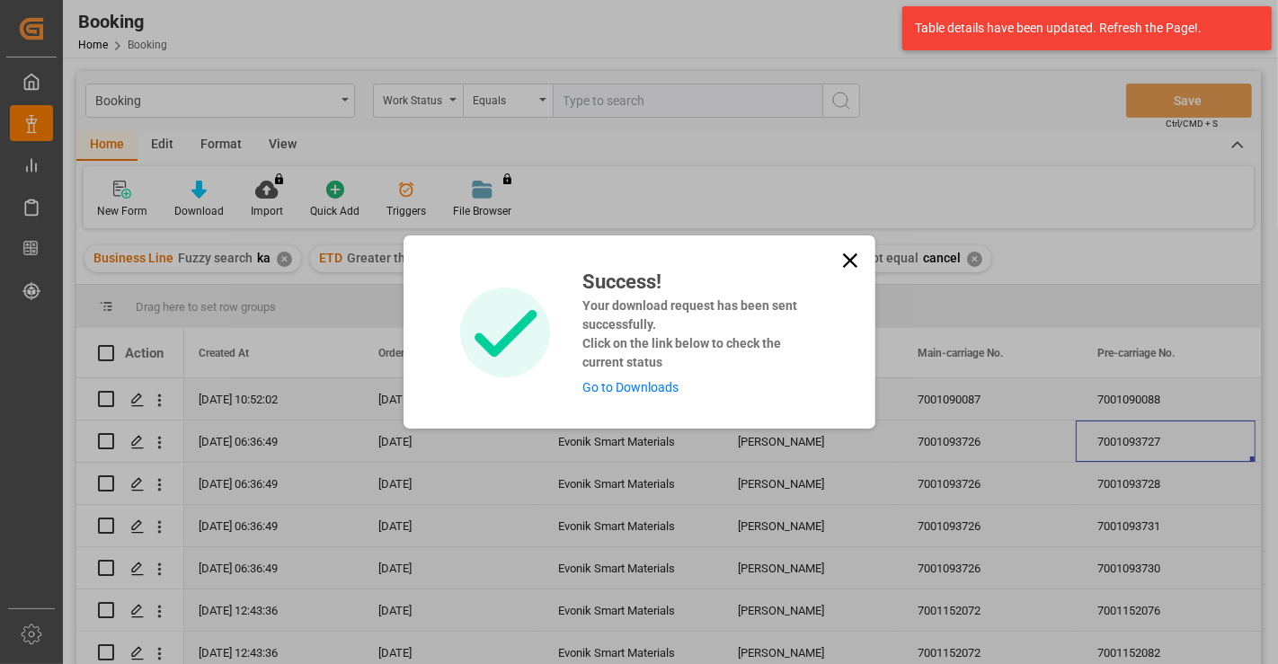
click at [632, 380] on link "Go to Downloads" at bounding box center [631, 387] width 96 height 14
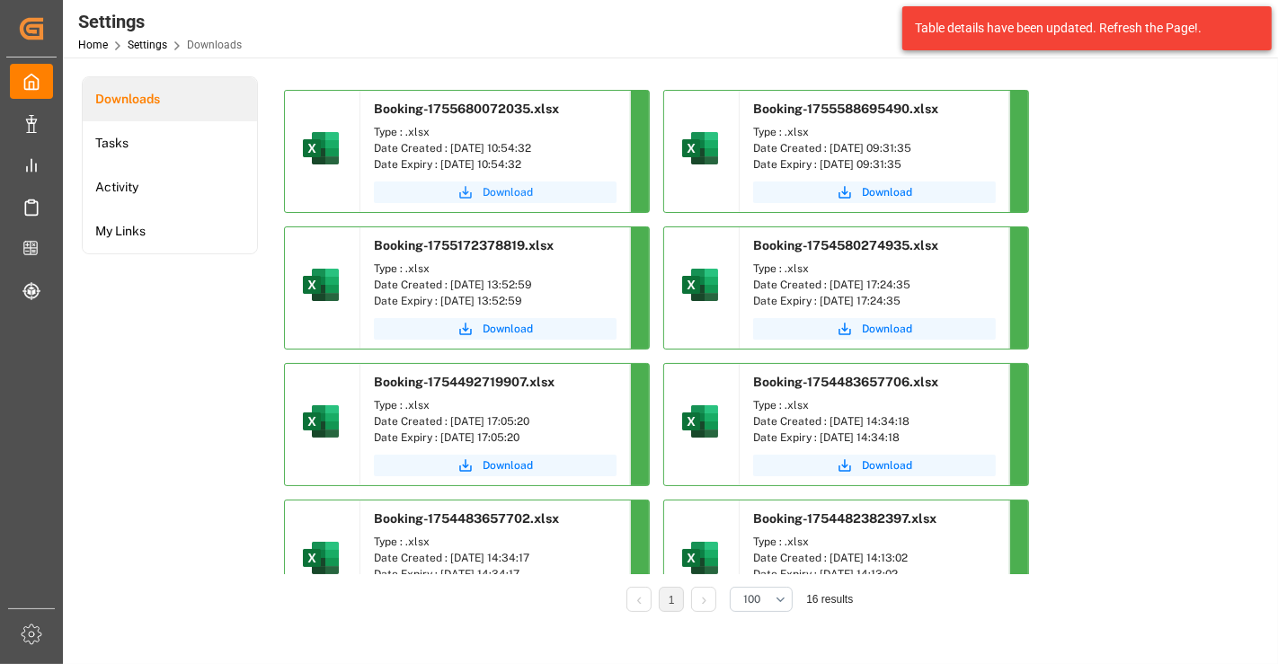
click at [490, 191] on span "Download" at bounding box center [508, 192] width 50 height 16
